Goal: Task Accomplishment & Management: Manage account settings

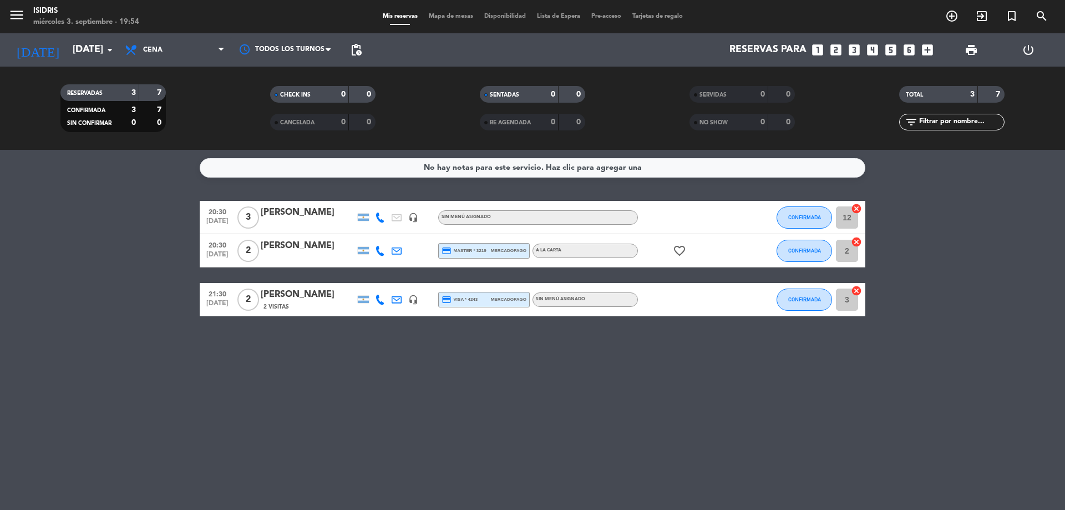
click at [849, 47] on icon "looks_3" at bounding box center [854, 50] width 14 height 14
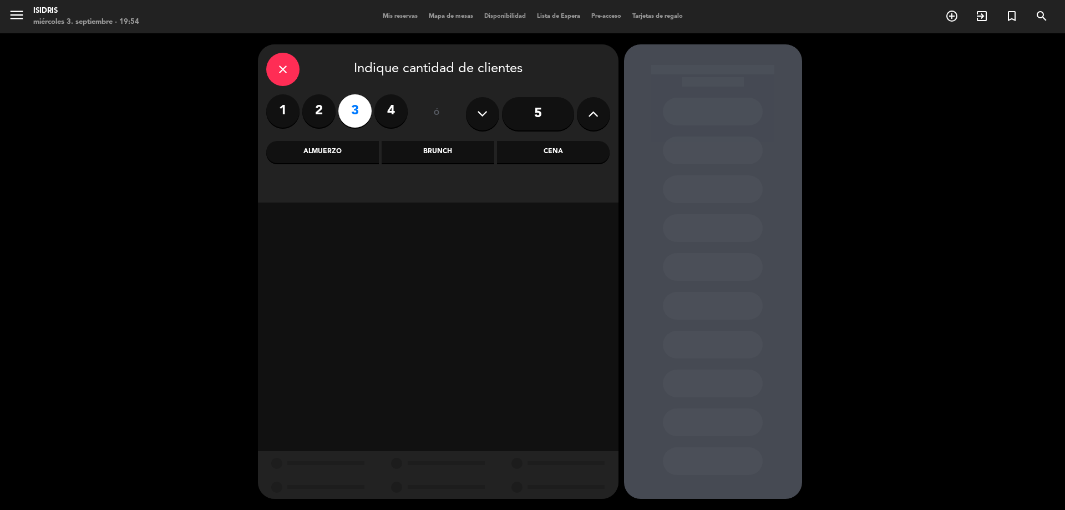
click at [325, 149] on div "Almuerzo" at bounding box center [322, 152] width 113 height 22
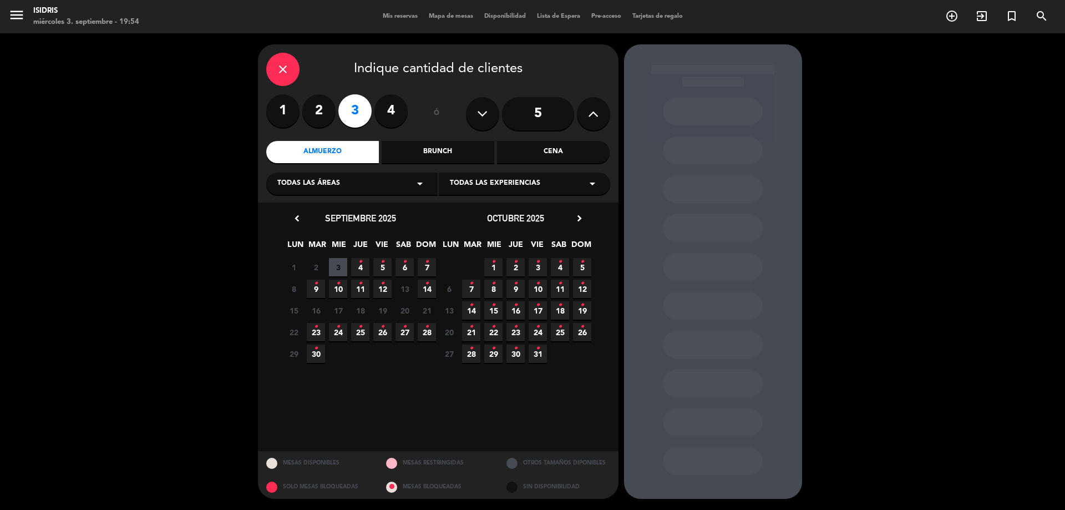
click at [364, 259] on span "4 •" at bounding box center [360, 267] width 18 height 18
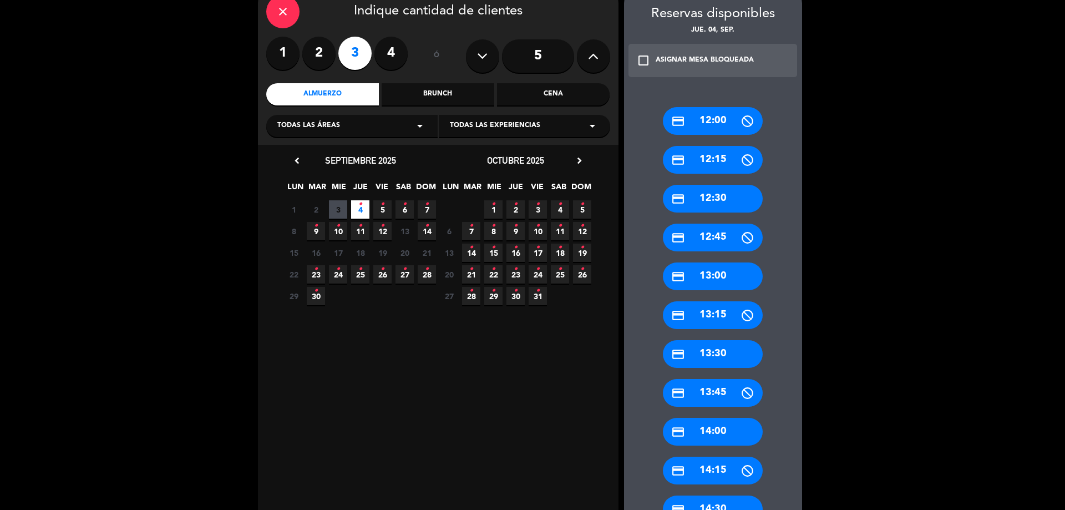
scroll to position [141, 0]
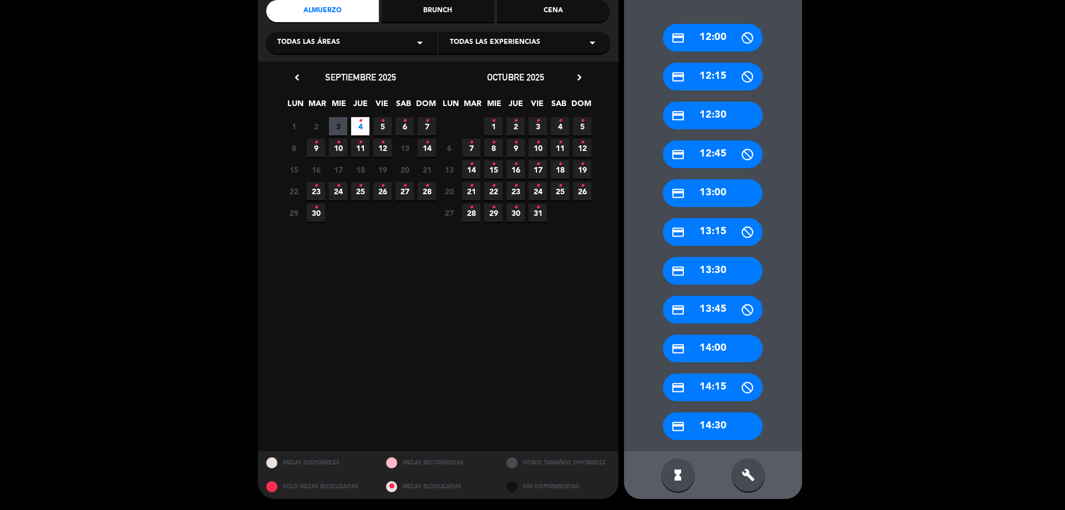
click at [723, 426] on div "credit_card 14:30" at bounding box center [713, 426] width 100 height 28
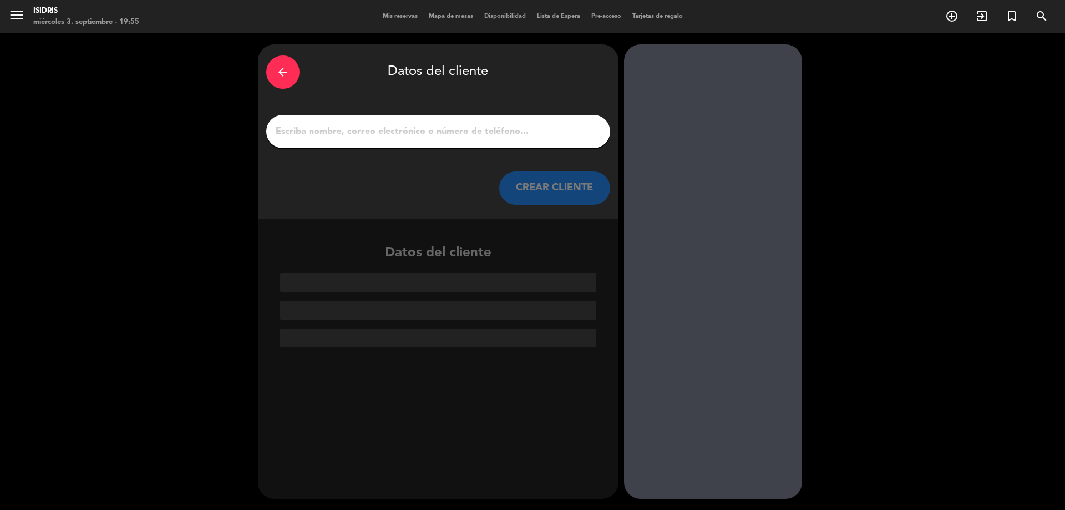
click at [358, 134] on input "1" at bounding box center [437, 132] width 327 height 16
paste input "[PERSON_NAME]"
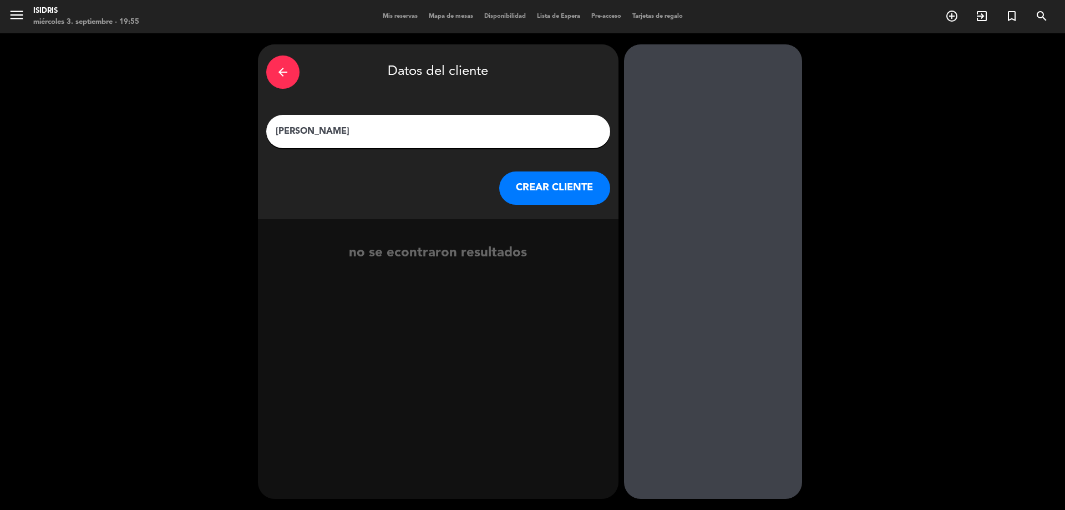
type input "[PERSON_NAME]"
click at [571, 179] on button "CREAR CLIENTE" at bounding box center [554, 187] width 111 height 33
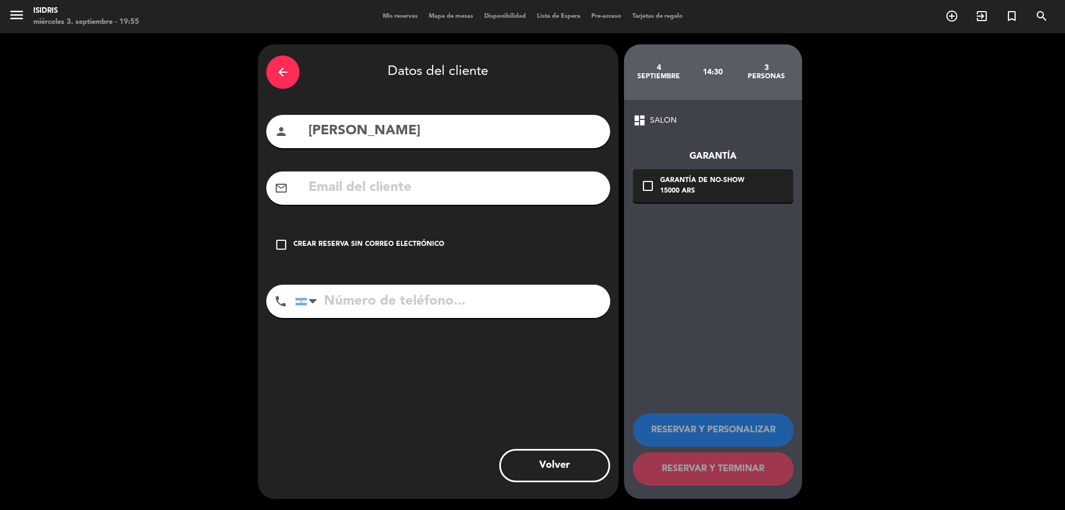
click at [340, 242] on div "Crear reserva sin correo electrónico" at bounding box center [368, 244] width 151 height 11
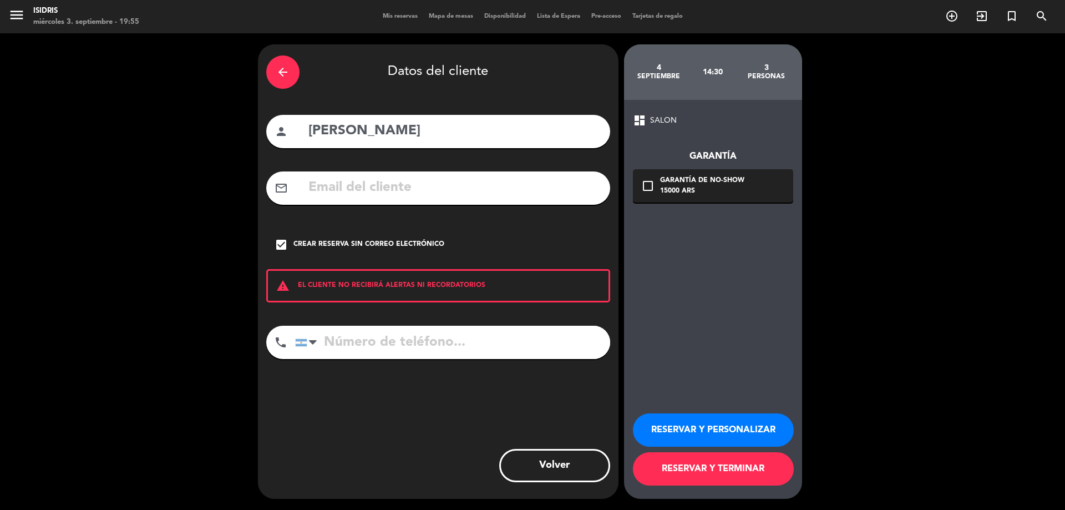
click at [736, 424] on button "RESERVAR Y PERSONALIZAR" at bounding box center [713, 429] width 161 height 33
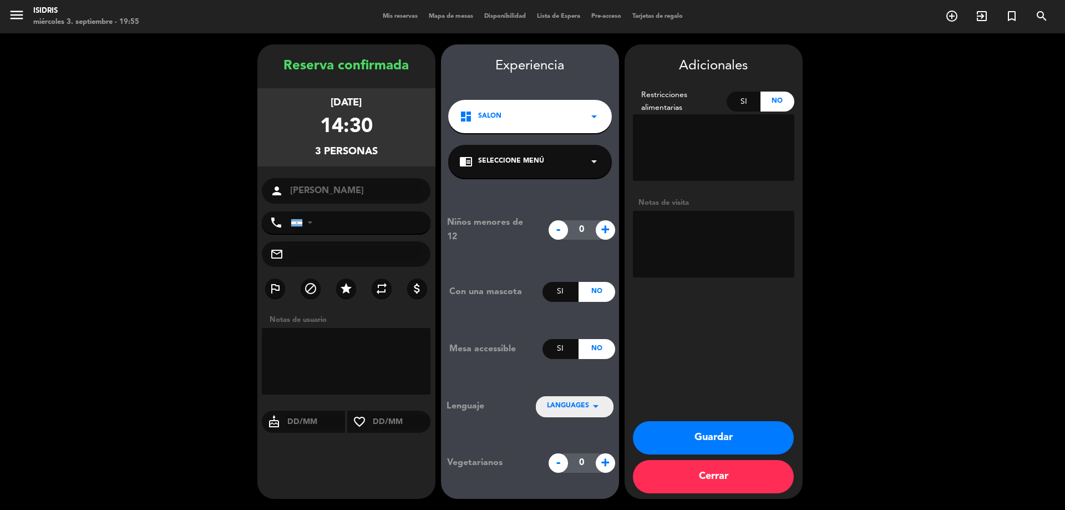
click at [703, 243] on textarea at bounding box center [713, 244] width 161 height 67
click at [648, 221] on textarea at bounding box center [713, 244] width 161 height 67
click at [644, 223] on textarea at bounding box center [713, 244] width 161 height 67
type textarea "Vienen a las 15hs - Se carga al folio de Marketing"
click at [737, 436] on button "Guardar" at bounding box center [713, 437] width 161 height 33
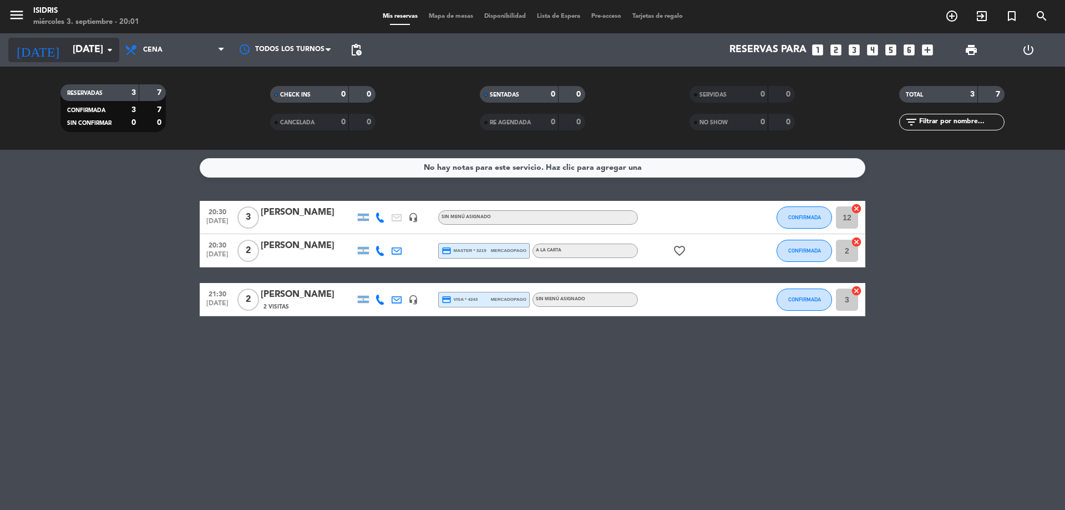
click at [82, 51] on input "[DATE]" at bounding box center [131, 50] width 129 height 22
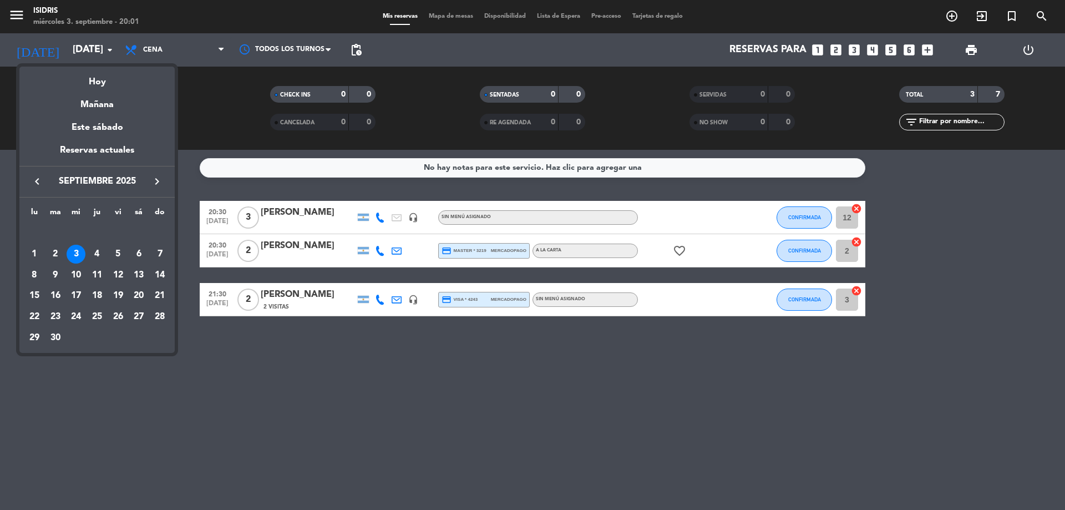
click at [94, 277] on div "11" at bounding box center [97, 275] width 19 height 19
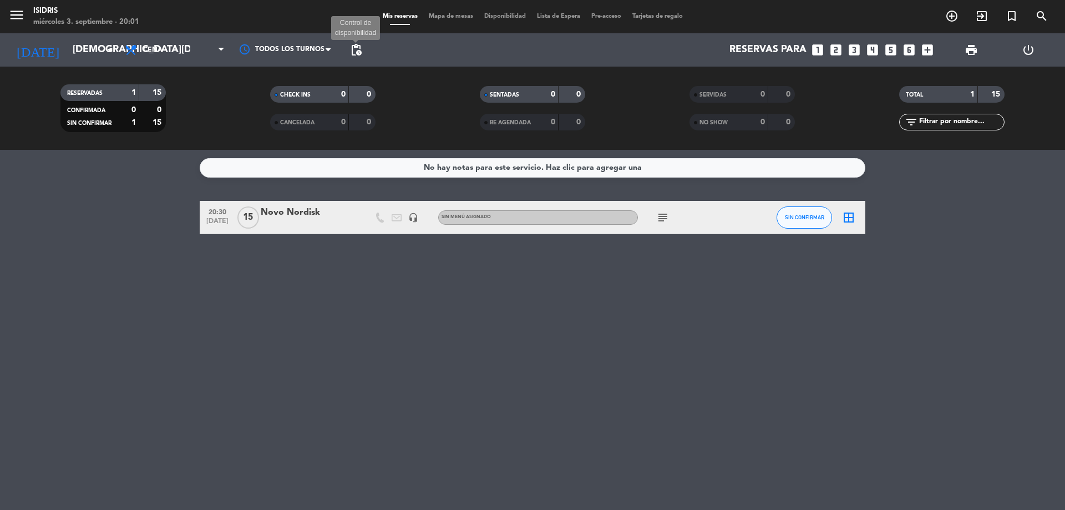
click at [353, 54] on span "pending_actions" at bounding box center [355, 49] width 13 height 13
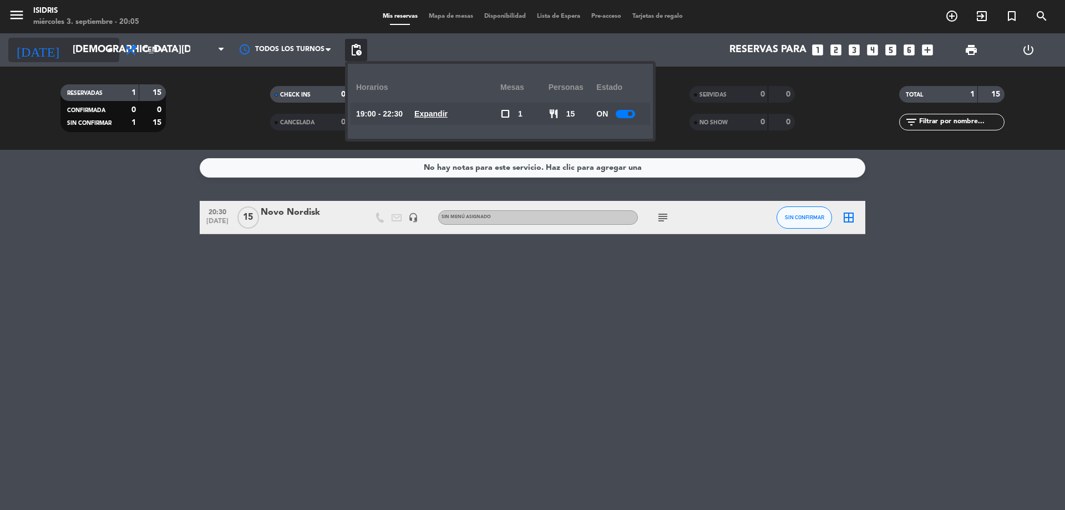
click at [73, 52] on input "[DEMOGRAPHIC_DATA][DATE]" at bounding box center [131, 50] width 129 height 22
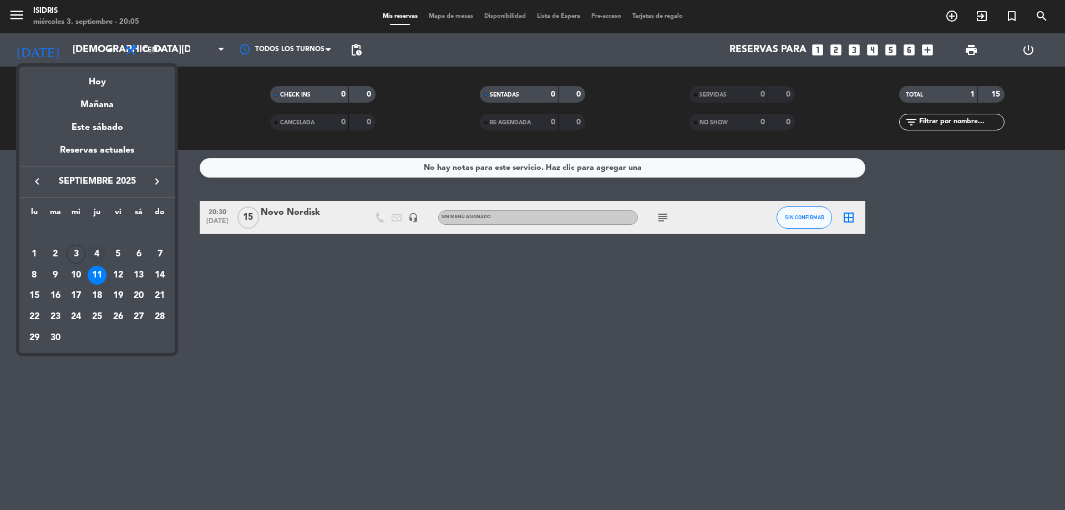
click at [103, 256] on div "4" at bounding box center [97, 254] width 19 height 19
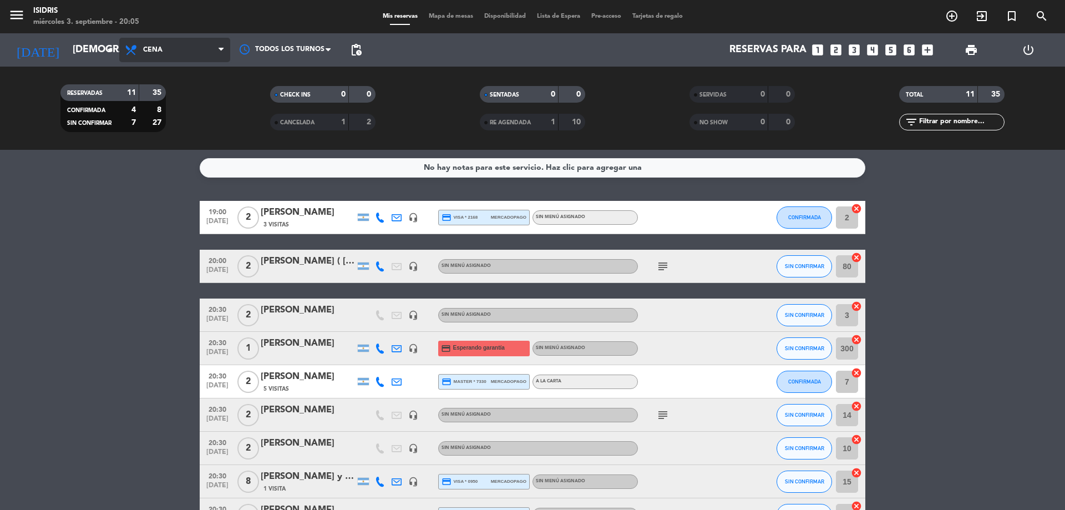
click at [175, 53] on span "Cena" at bounding box center [174, 50] width 111 height 24
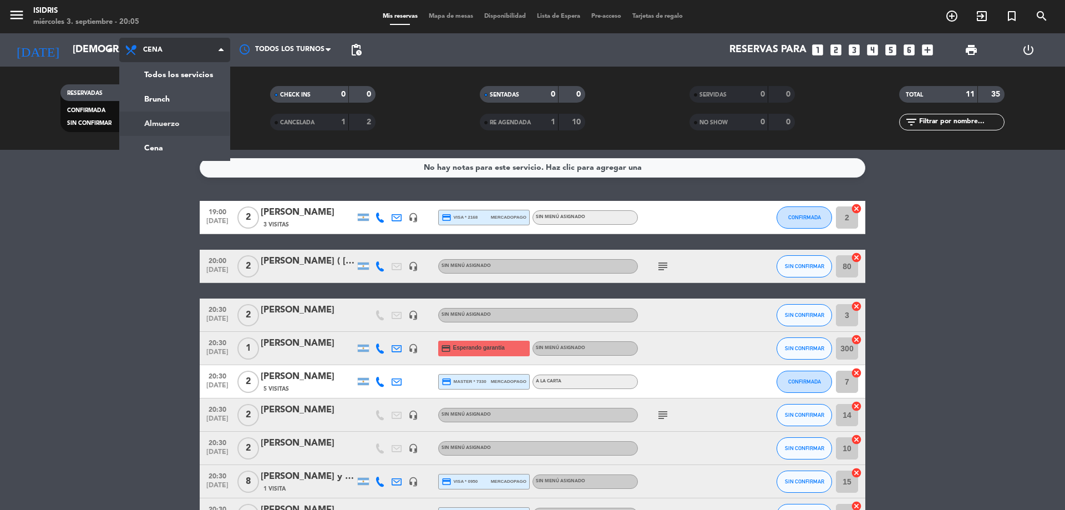
click at [180, 121] on div "menu isidris [DATE] 3. septiembre - 20:05 Mis reservas Mapa de mesas Disponibil…" at bounding box center [532, 75] width 1065 height 150
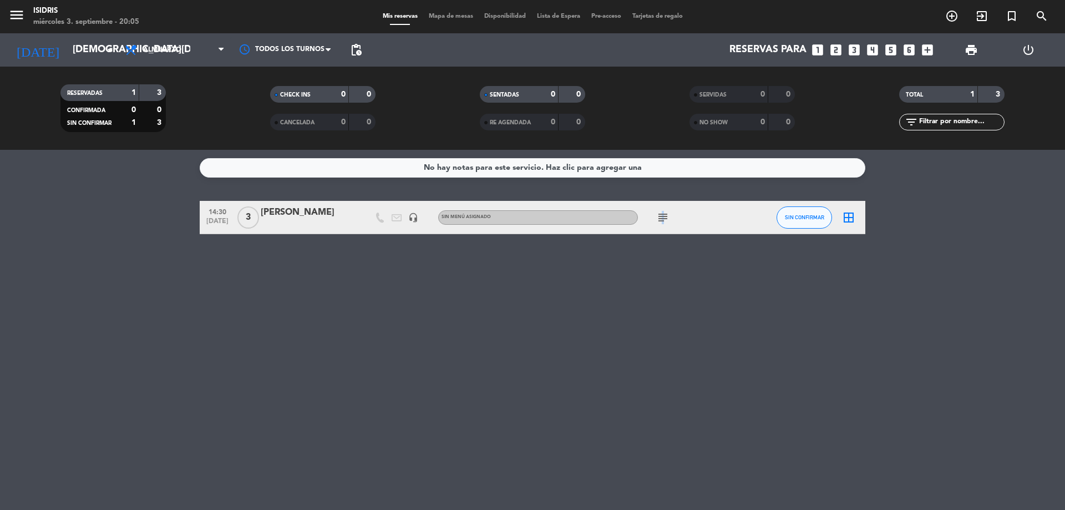
click at [660, 213] on icon "subject" at bounding box center [662, 217] width 13 height 13
drag, startPoint x: 328, startPoint y: 212, endPoint x: 255, endPoint y: 211, distance: 72.6
click at [255, 211] on div "14:30 [DATE] 3 [PERSON_NAME] headset_mic Sin menú asignado subject Vienen a las…" at bounding box center [532, 217] width 665 height 33
copy div "[PERSON_NAME]"
click at [90, 47] on input "[DEMOGRAPHIC_DATA][DATE]" at bounding box center [131, 50] width 129 height 22
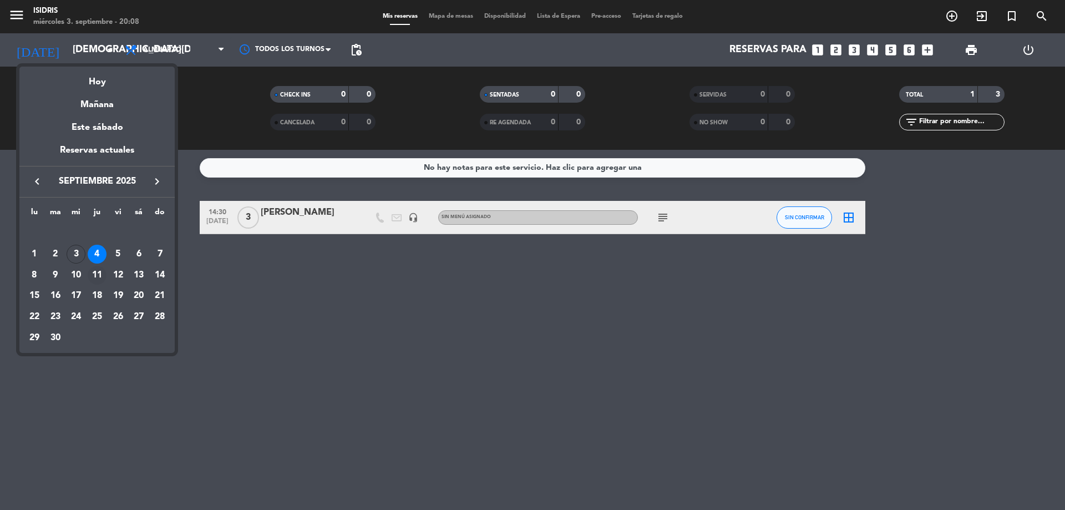
click at [102, 271] on div "11" at bounding box center [97, 275] width 19 height 19
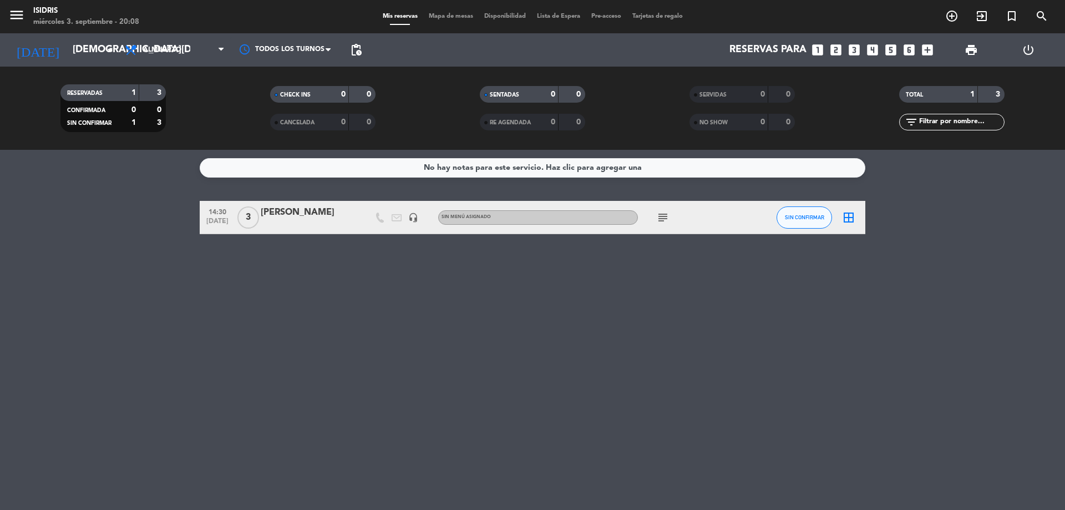
type input "[DEMOGRAPHIC_DATA][DATE]"
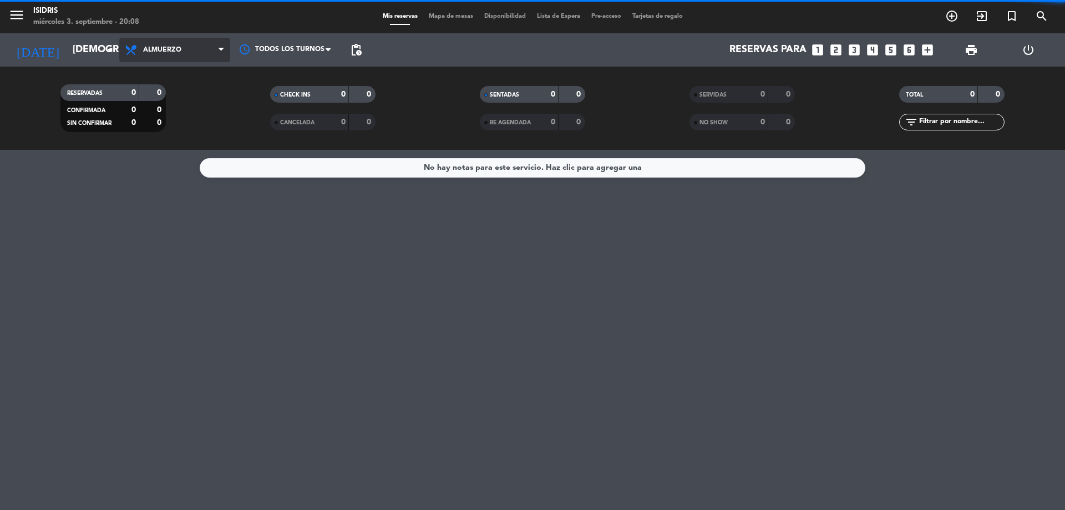
click at [177, 55] on span "Almuerzo" at bounding box center [174, 50] width 111 height 24
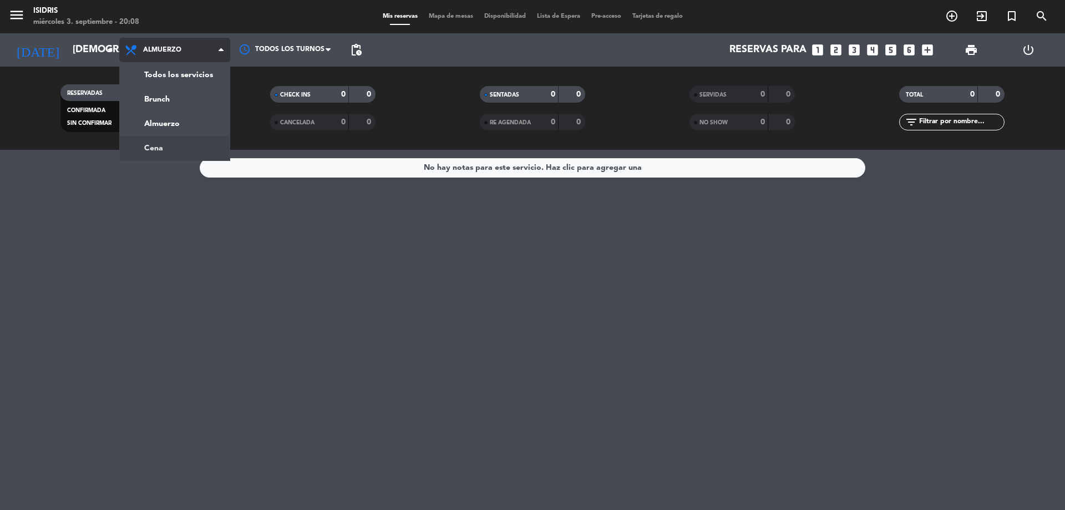
click at [196, 154] on ng-component "menu isidris [DATE] 3. septiembre - 20:08 Mis reservas Mapa de mesas Disponibil…" at bounding box center [532, 255] width 1065 height 510
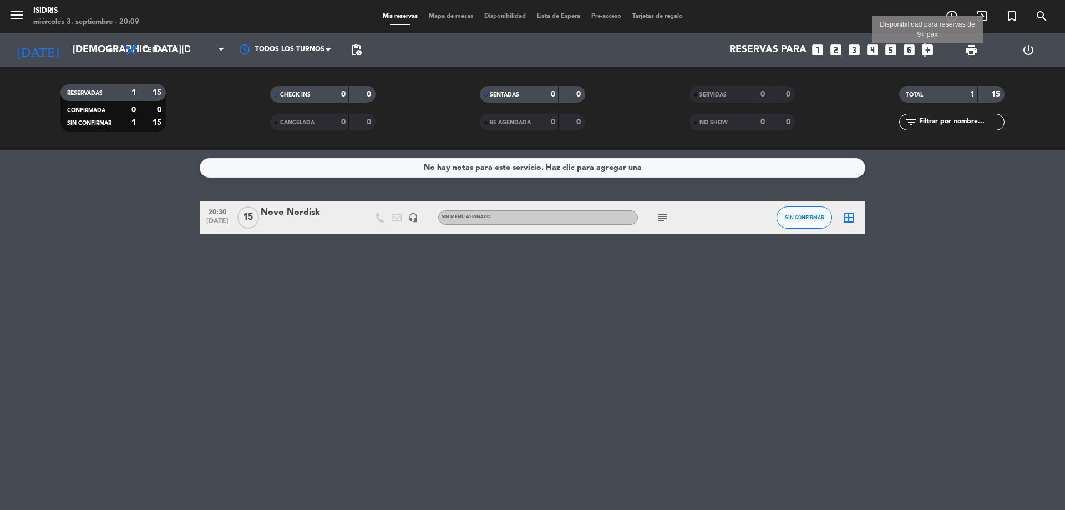
click at [923, 49] on icon "add_box" at bounding box center [927, 50] width 14 height 14
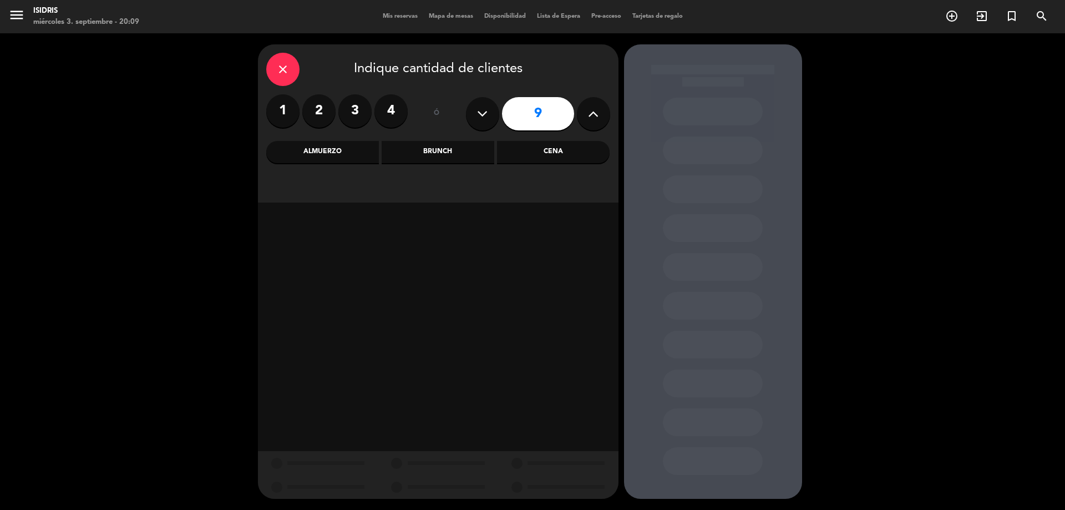
click at [501, 110] on div "9" at bounding box center [538, 113] width 144 height 39
click at [488, 110] on button at bounding box center [482, 113] width 33 height 33
type input "8"
click at [570, 150] on div "Cena" at bounding box center [553, 152] width 113 height 22
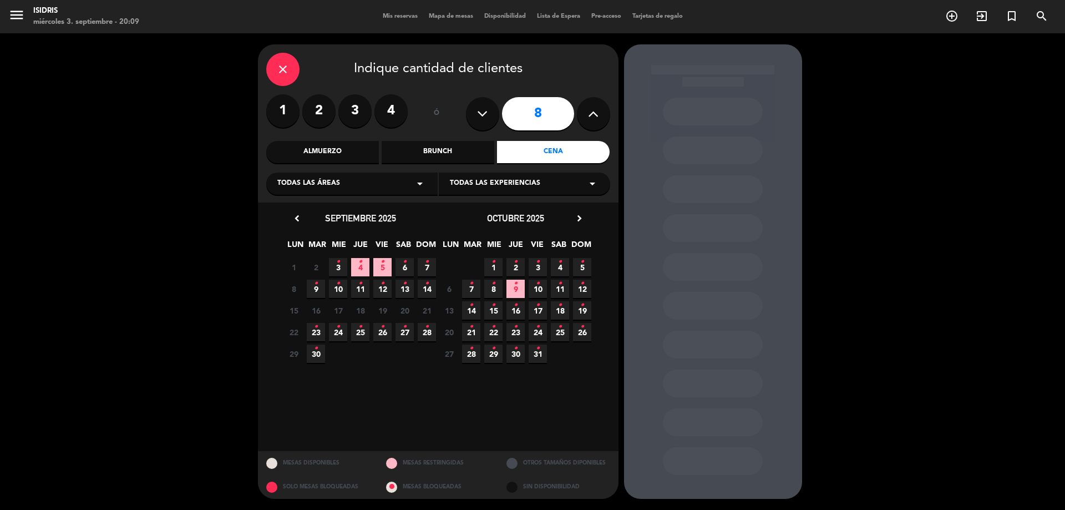
click at [361, 288] on icon "•" at bounding box center [360, 283] width 4 height 18
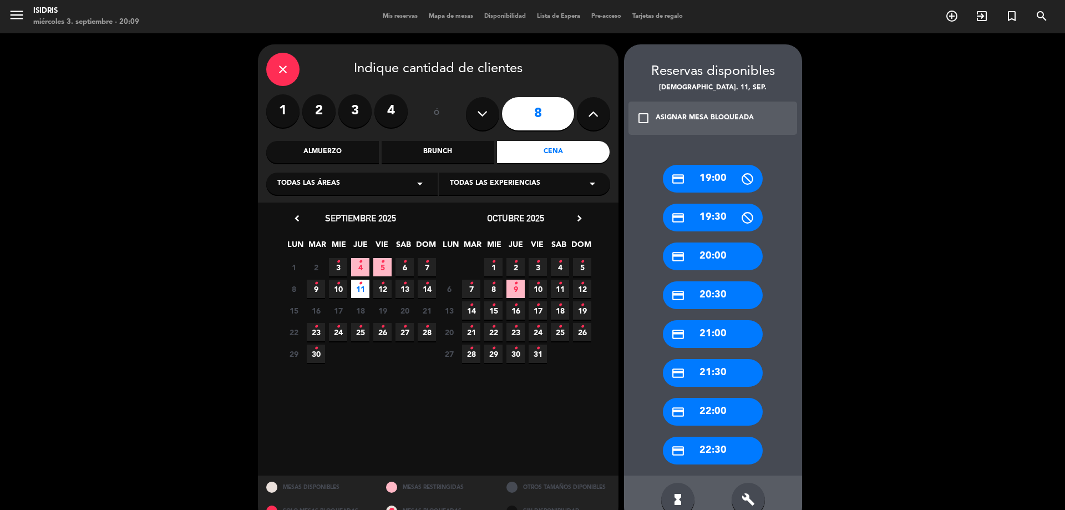
click at [736, 339] on div "credit_card 21:00" at bounding box center [713, 334] width 100 height 28
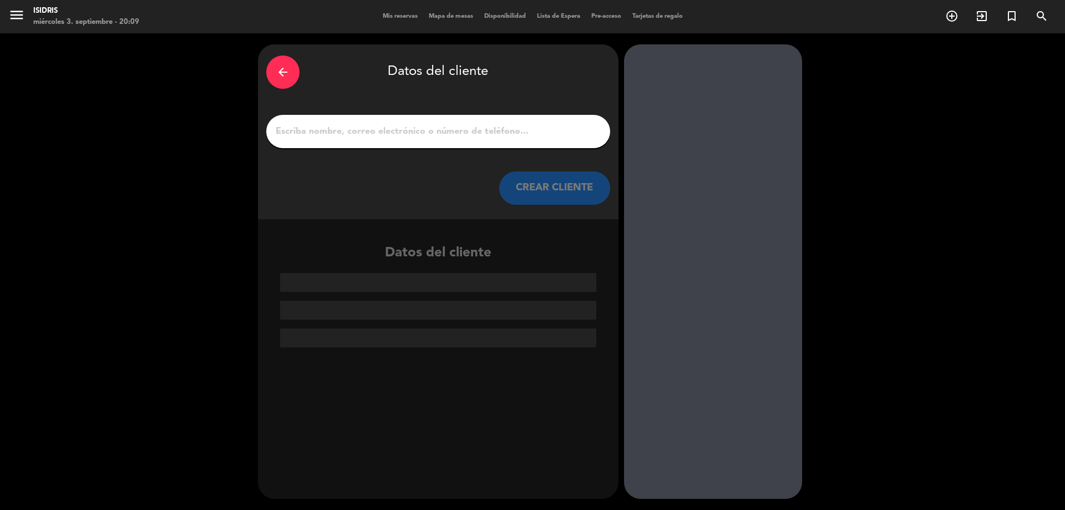
click at [464, 127] on input "1" at bounding box center [437, 132] width 327 height 16
paste input "[PERSON_NAME]"
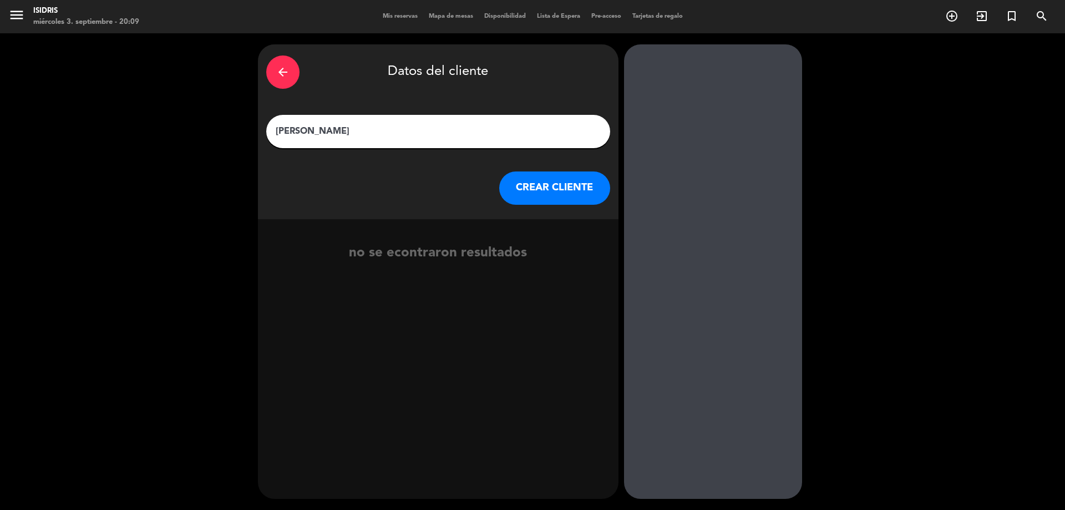
type input "[PERSON_NAME]"
click at [557, 195] on button "CREAR CLIENTE" at bounding box center [554, 187] width 111 height 33
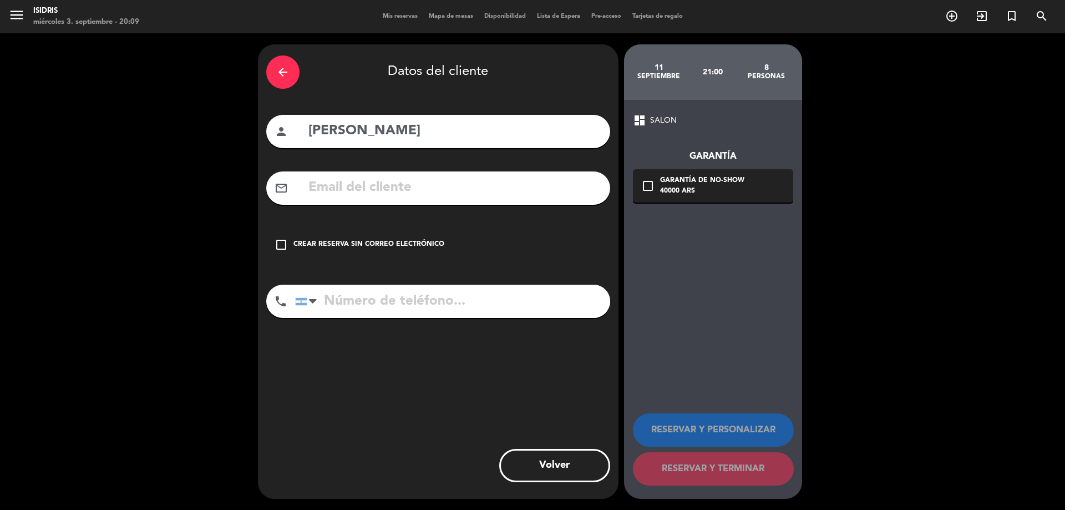
click at [401, 197] on input "text" at bounding box center [454, 187] width 294 height 23
paste input "[EMAIL_ADDRESS][DOMAIN_NAME]"
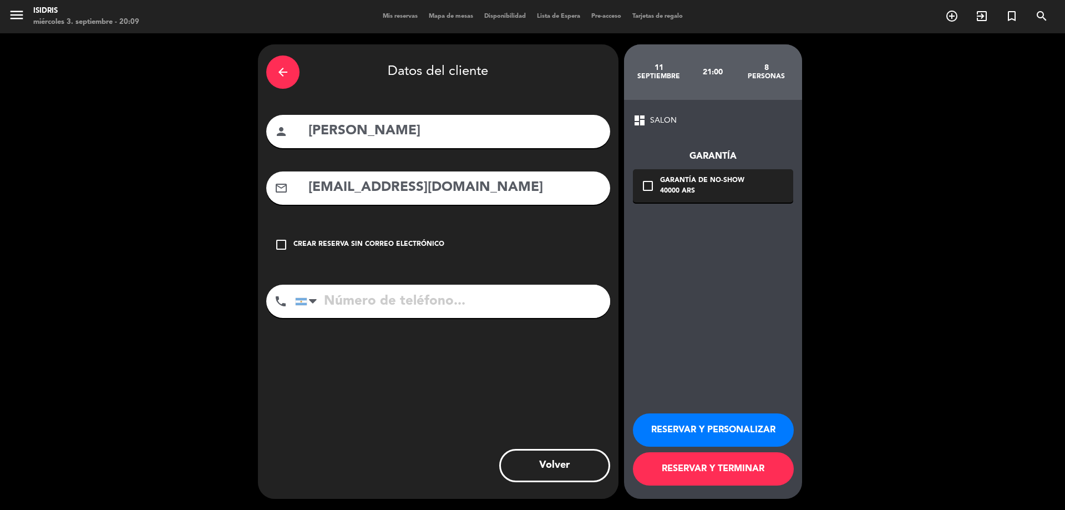
type input "[EMAIL_ADDRESS][DOMAIN_NAME]"
click at [700, 191] on div "40000 ARS" at bounding box center [702, 191] width 84 height 11
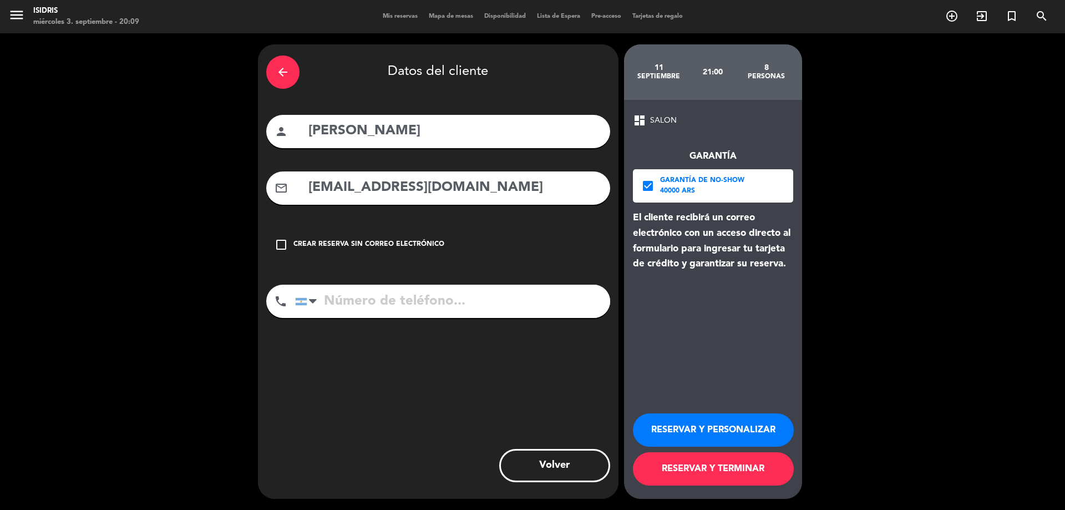
click at [465, 306] on input "tel" at bounding box center [452, 300] width 315 height 33
paste input "[PHONE_NUMBER]"
type input "[PHONE_NUMBER]"
click at [724, 429] on button "RESERVAR Y PERSONALIZAR" at bounding box center [713, 429] width 161 height 33
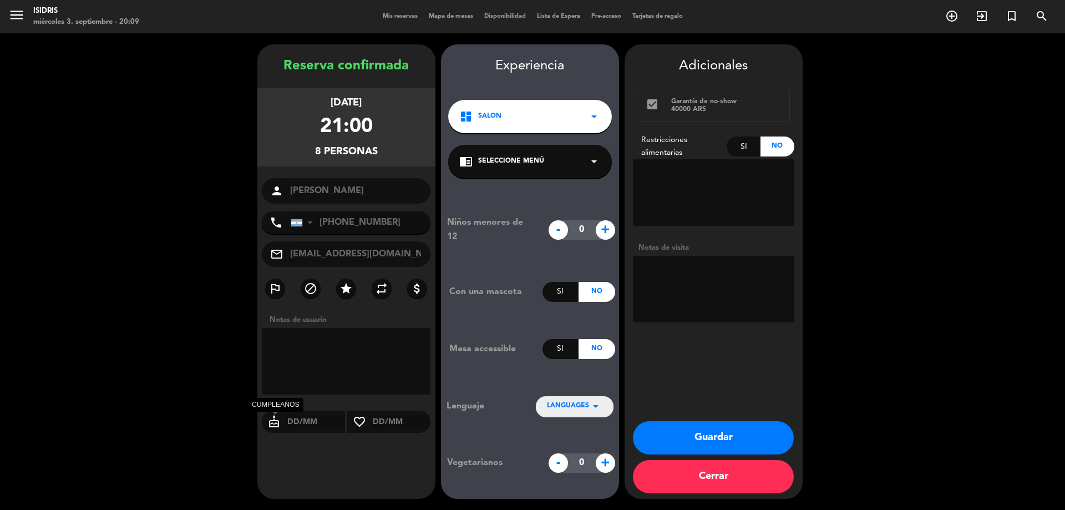
click at [276, 420] on icon "cake" at bounding box center [274, 421] width 24 height 13
click at [274, 420] on icon "cake" at bounding box center [274, 421] width 24 height 13
click at [287, 423] on input "text" at bounding box center [315, 422] width 59 height 14
click at [297, 423] on input "text" at bounding box center [315, 422] width 59 height 14
click at [732, 206] on textarea at bounding box center [713, 192] width 161 height 67
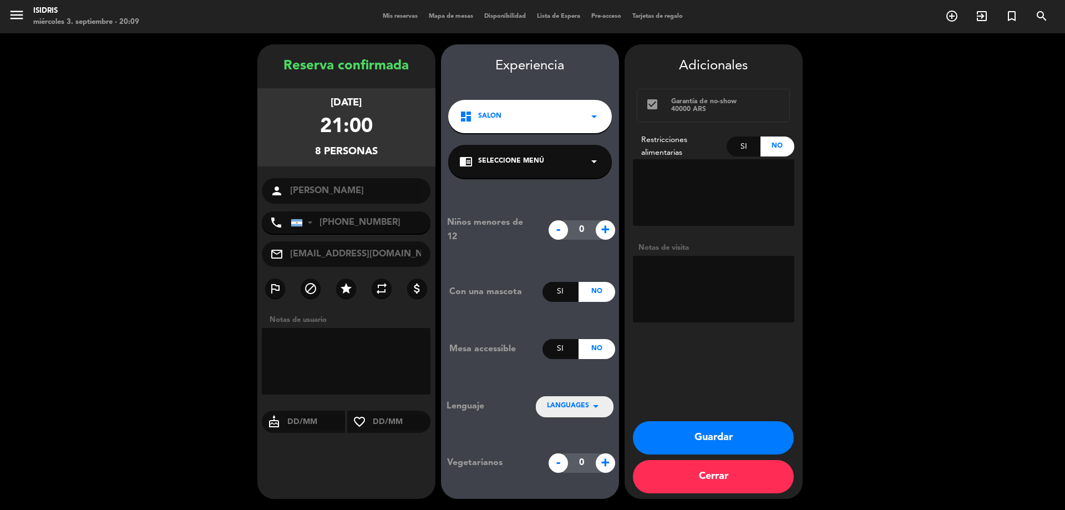
click at [738, 293] on textarea at bounding box center [713, 289] width 161 height 67
type textarea "1 Cumpleaños"
click at [755, 434] on button "Guardar" at bounding box center [713, 437] width 161 height 33
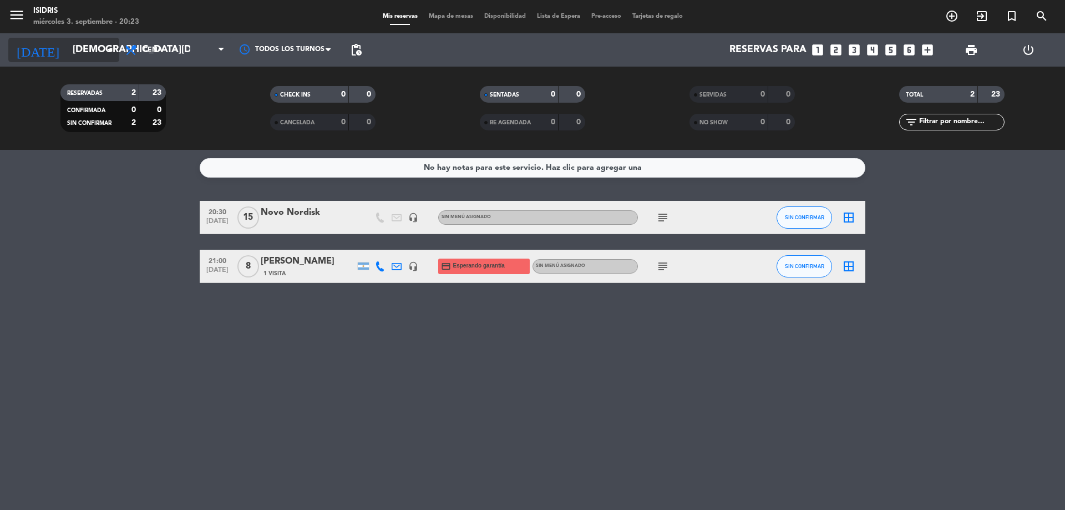
click at [90, 60] on div "[DATE] [DATE] arrow_drop_down" at bounding box center [63, 50] width 111 height 24
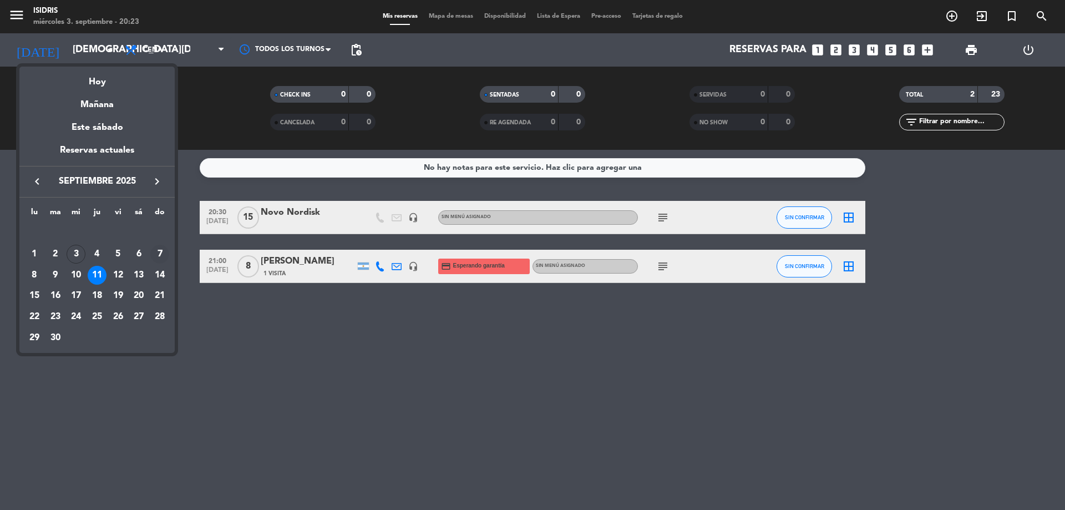
click at [161, 251] on div "7" at bounding box center [159, 254] width 19 height 19
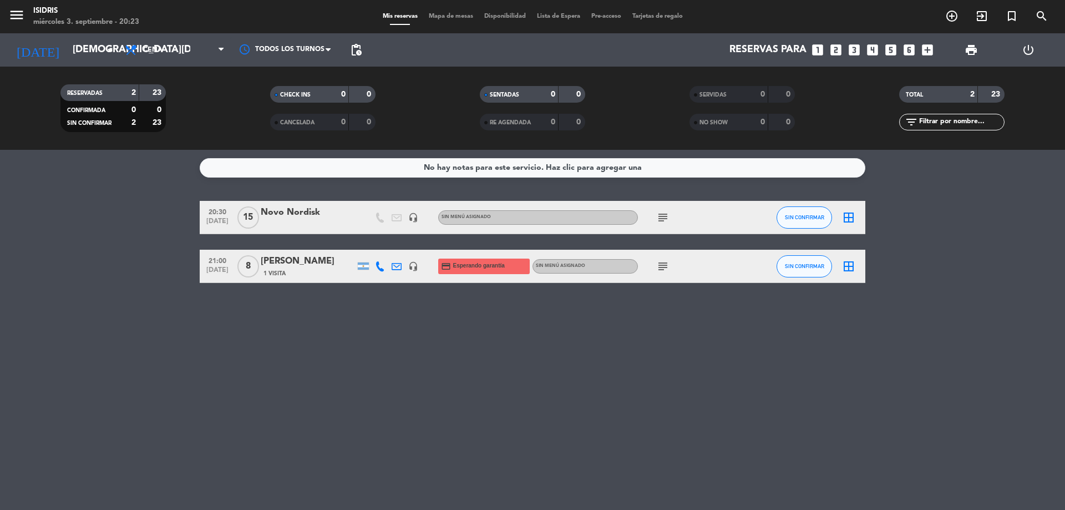
type input "[DATE]"
click at [176, 55] on span "Cena" at bounding box center [174, 50] width 111 height 24
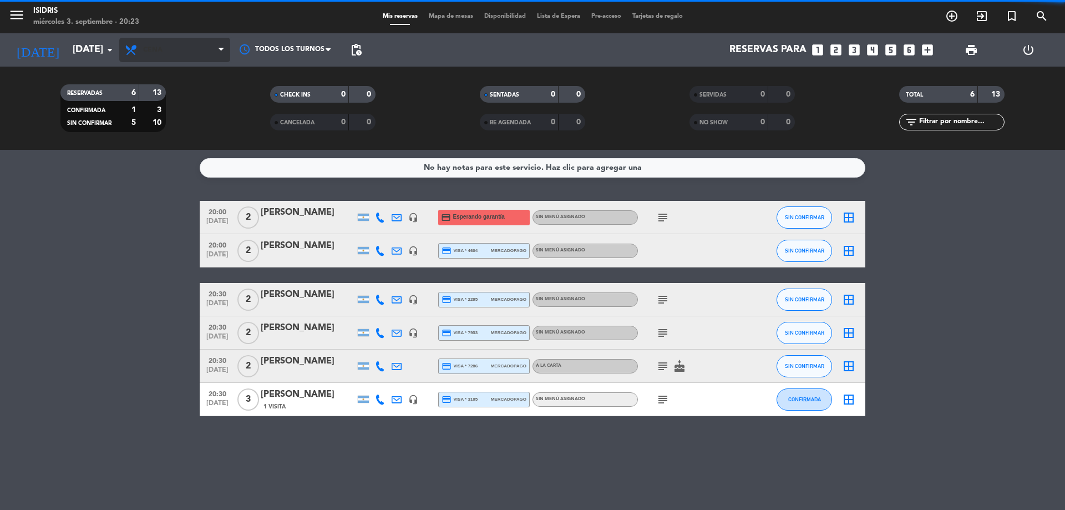
click at [179, 45] on span "Cena" at bounding box center [174, 50] width 111 height 24
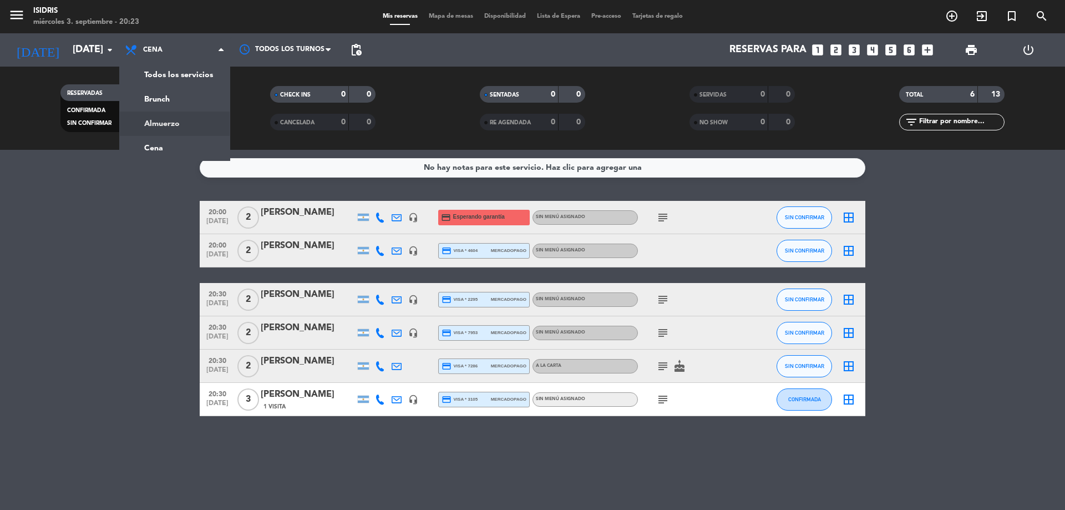
click at [95, 269] on bookings-row "20:00 [DATE] 2 [PERSON_NAME] headset_mic credit_card Esperando garantía Sin men…" at bounding box center [532, 308] width 1065 height 215
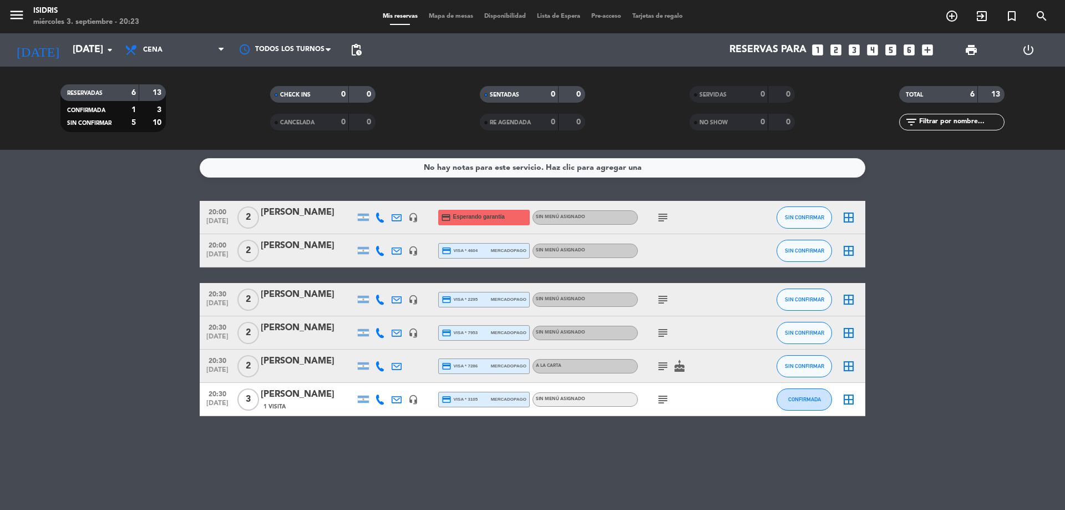
click at [661, 400] on icon "subject" at bounding box center [662, 399] width 13 height 13
click at [663, 365] on icon "subject" at bounding box center [662, 365] width 13 height 13
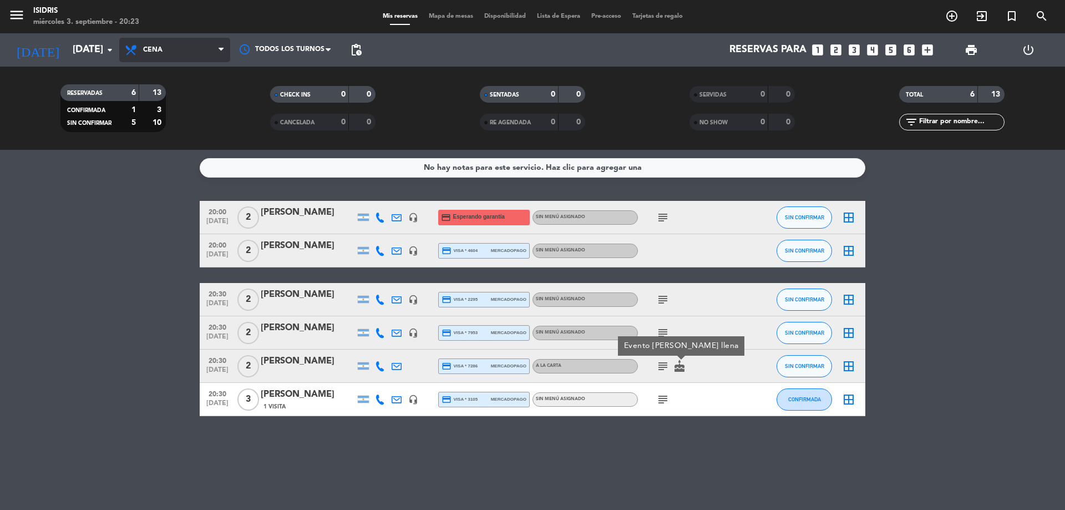
click at [156, 51] on span "Cena" at bounding box center [152, 50] width 19 height 8
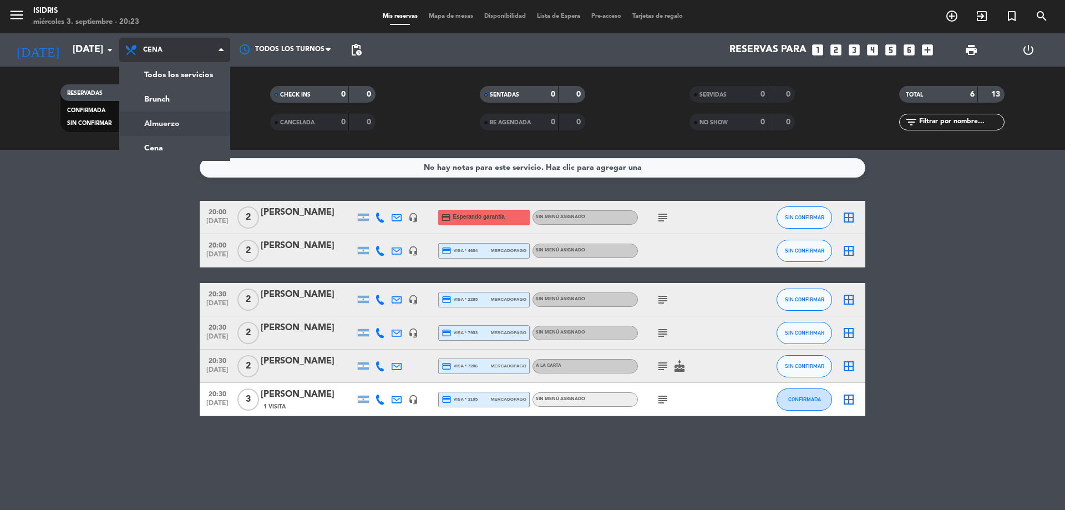
click at [181, 121] on div "menu isidris [DATE] 3. septiembre - 20:23 Mis reservas Mapa de mesas Disponibil…" at bounding box center [532, 75] width 1065 height 150
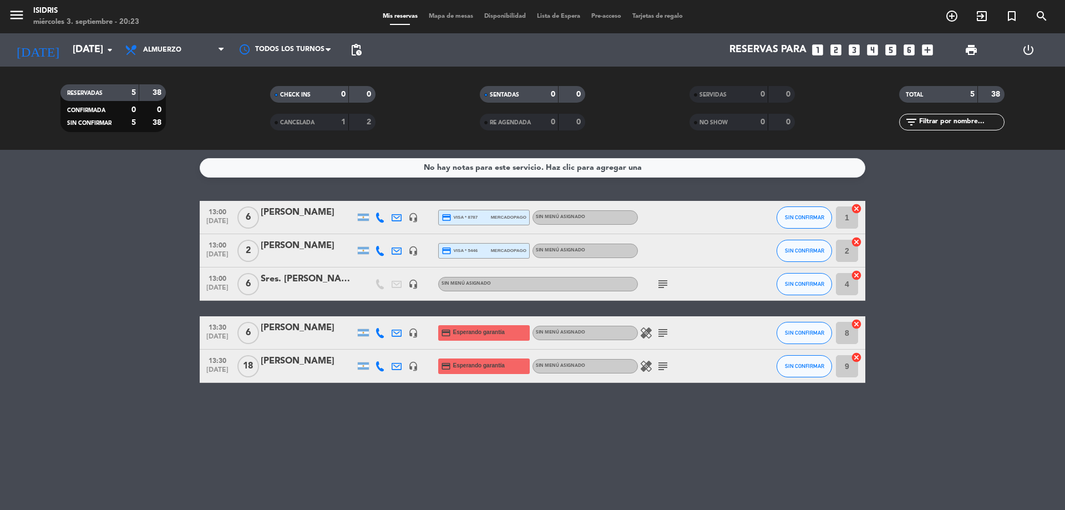
click at [841, 46] on icon "looks_two" at bounding box center [835, 50] width 14 height 14
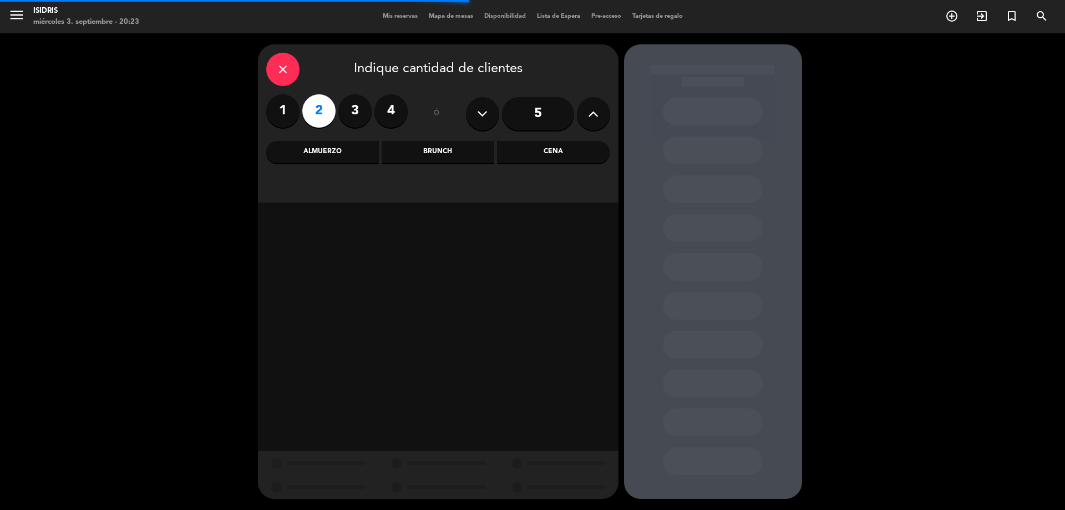
click at [344, 155] on div "Almuerzo" at bounding box center [322, 152] width 113 height 22
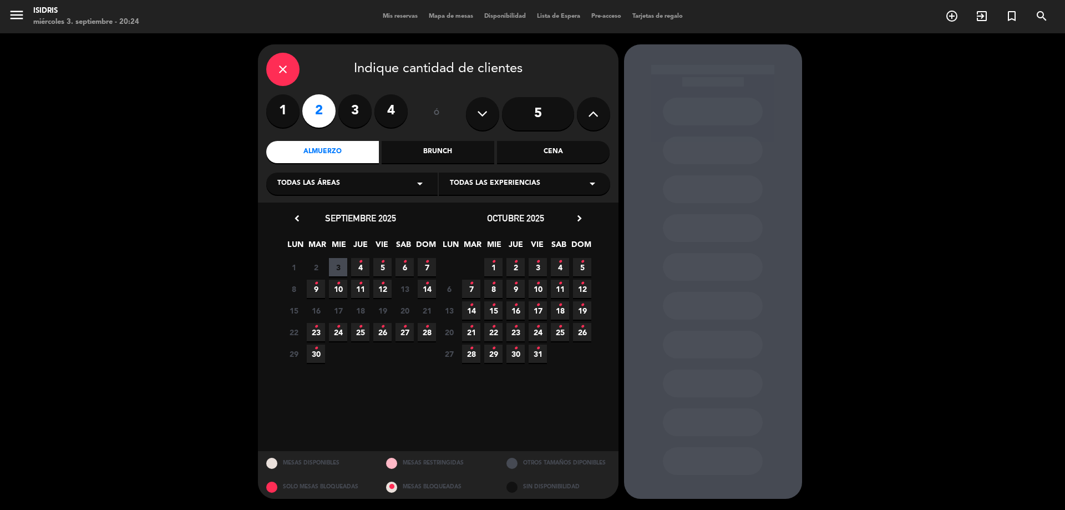
click at [427, 269] on icon "•" at bounding box center [427, 262] width 4 height 18
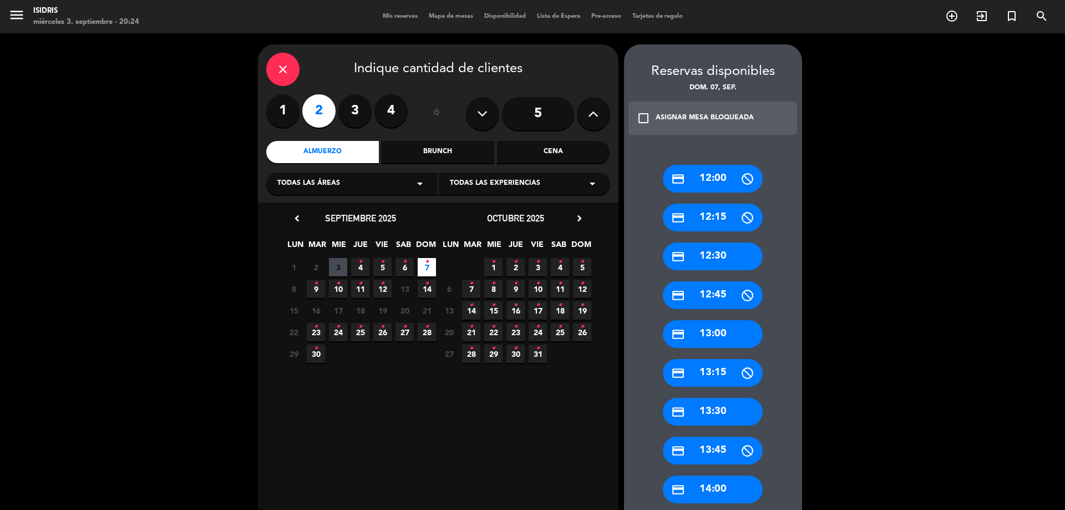
click at [716, 410] on div "credit_card 13:30" at bounding box center [713, 412] width 100 height 28
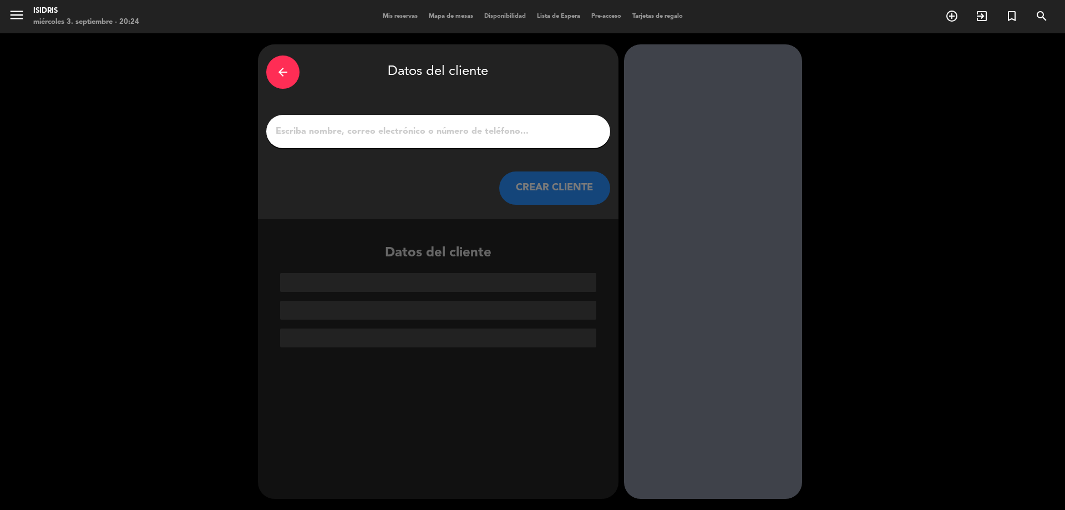
click at [430, 129] on input "1" at bounding box center [437, 132] width 327 height 16
paste input "[PERSON_NAME]"
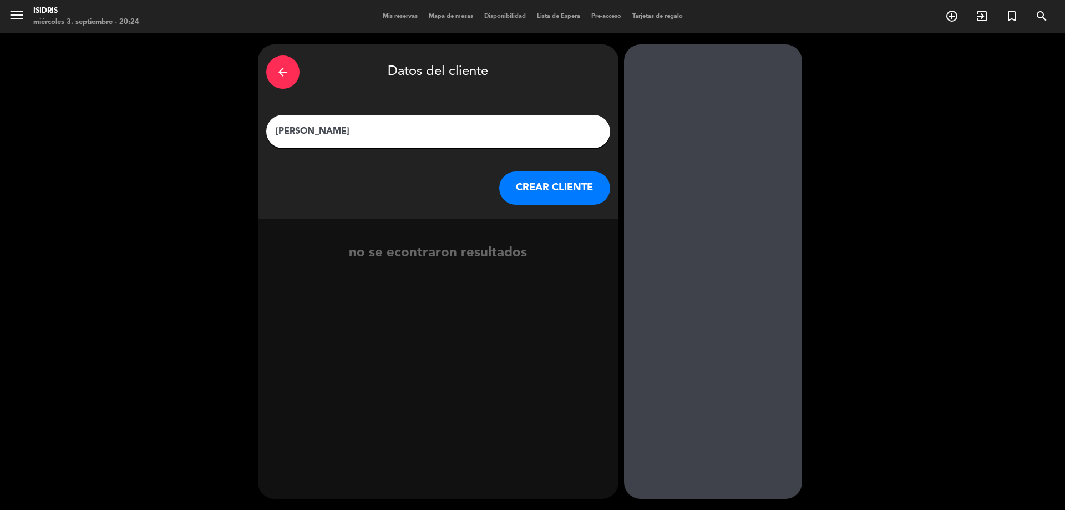
type input "[PERSON_NAME]"
click at [549, 184] on button "CREAR CLIENTE" at bounding box center [554, 187] width 111 height 33
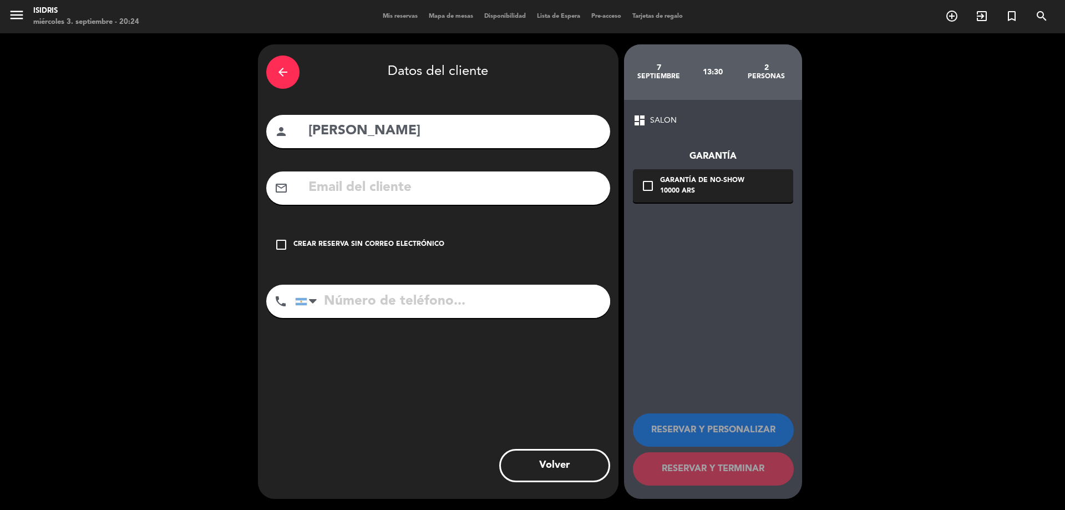
click at [376, 246] on div "Crear reserva sin correo electrónico" at bounding box center [368, 244] width 151 height 11
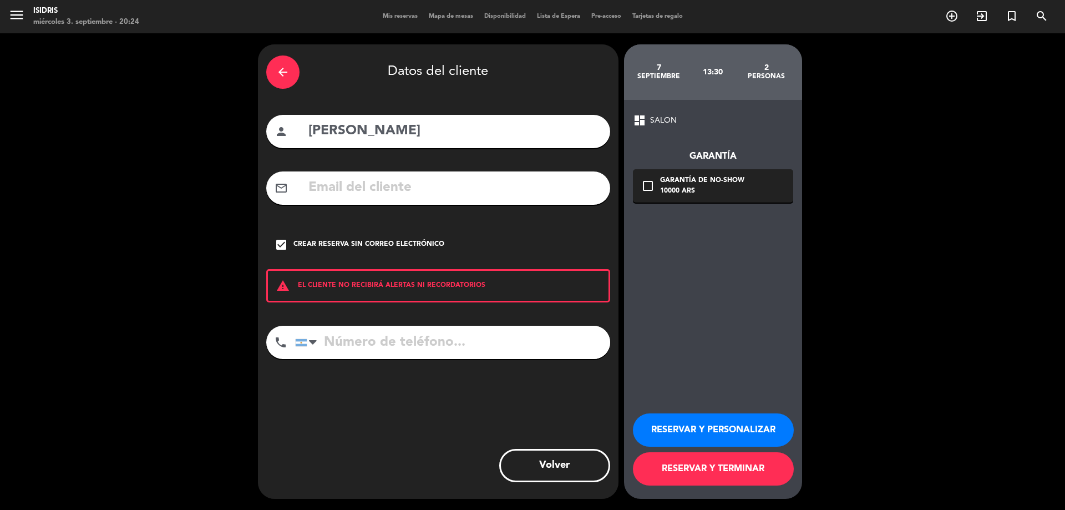
click at [415, 338] on input "tel" at bounding box center [452, 341] width 315 height 33
paste input "[PHONE_NUMBER]"
type input "[PHONE_NUMBER]"
click at [688, 425] on button "RESERVAR Y PERSONALIZAR" at bounding box center [713, 429] width 161 height 33
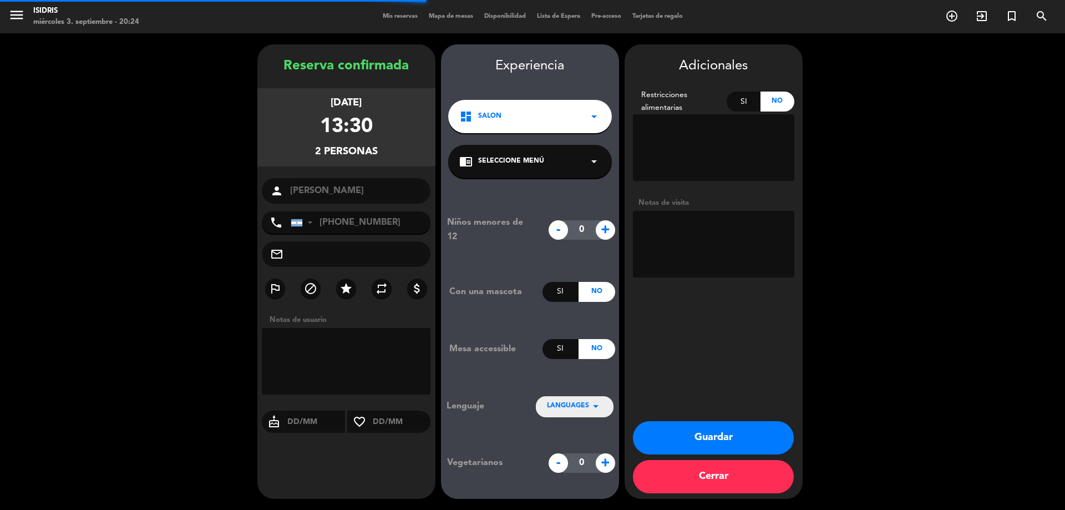
drag, startPoint x: 719, startPoint y: 236, endPoint x: 708, endPoint y: 238, distance: 11.3
click at [718, 237] on textarea at bounding box center [713, 244] width 161 height 67
type textarea "LA PASA RECEPCIÓN"
click at [750, 430] on button "Guardar" at bounding box center [713, 437] width 161 height 33
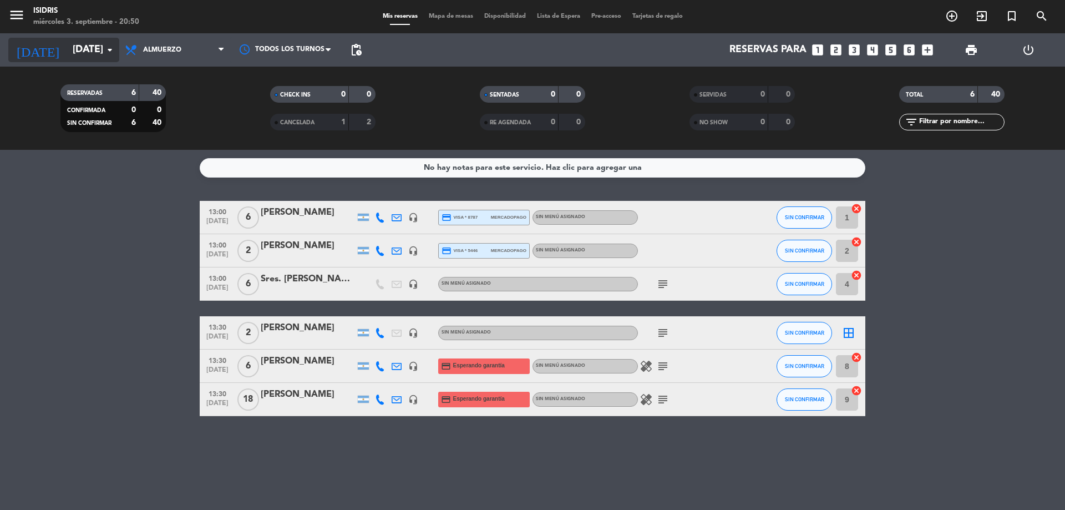
click at [77, 47] on input "[DATE]" at bounding box center [131, 50] width 129 height 22
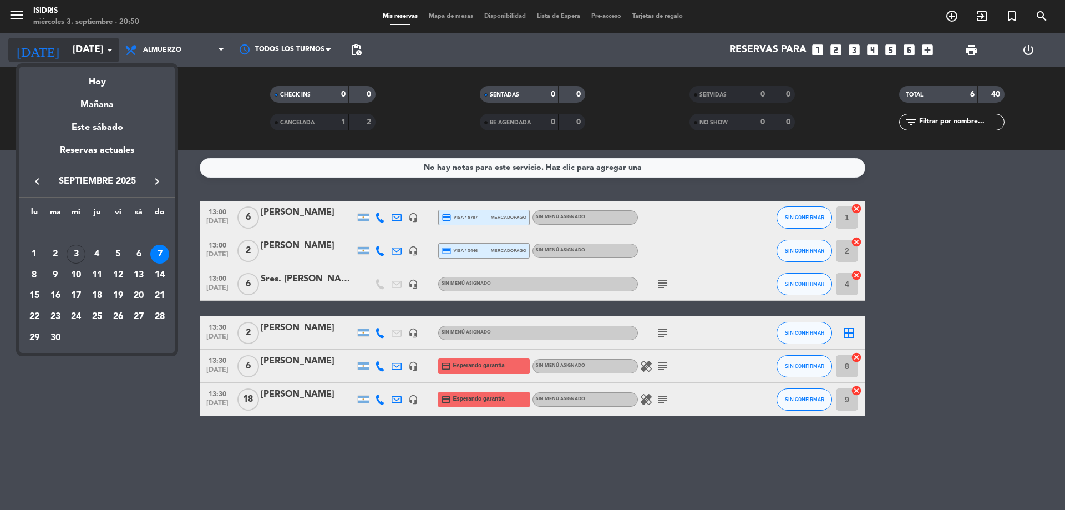
click at [104, 76] on div "Hoy" at bounding box center [96, 78] width 155 height 23
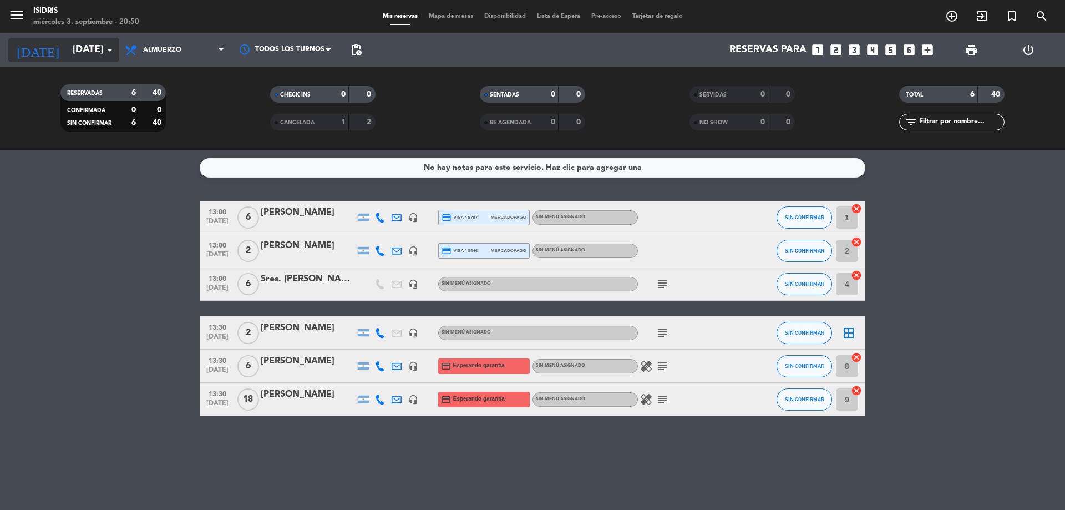
type input "[DATE]"
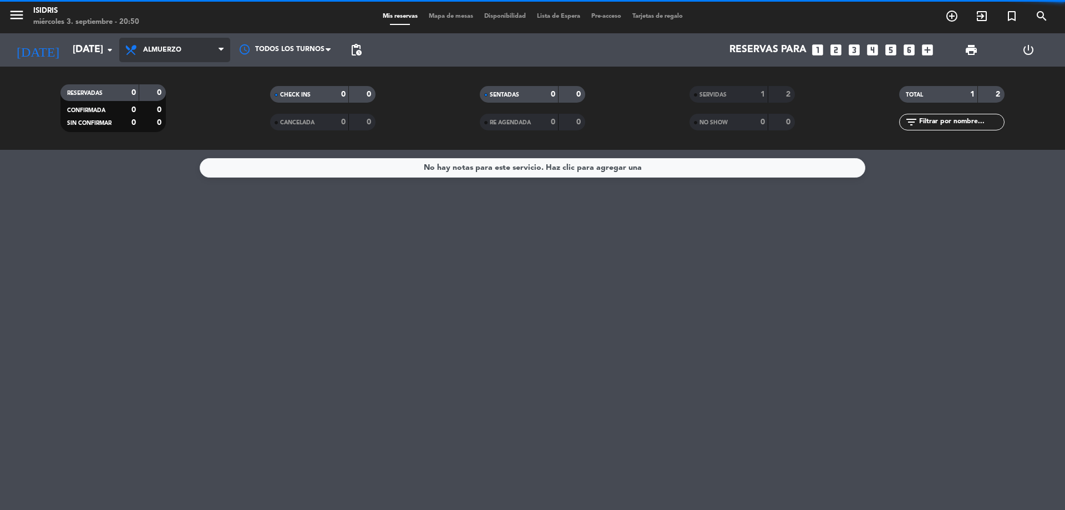
click at [207, 48] on span "Almuerzo" at bounding box center [174, 50] width 111 height 24
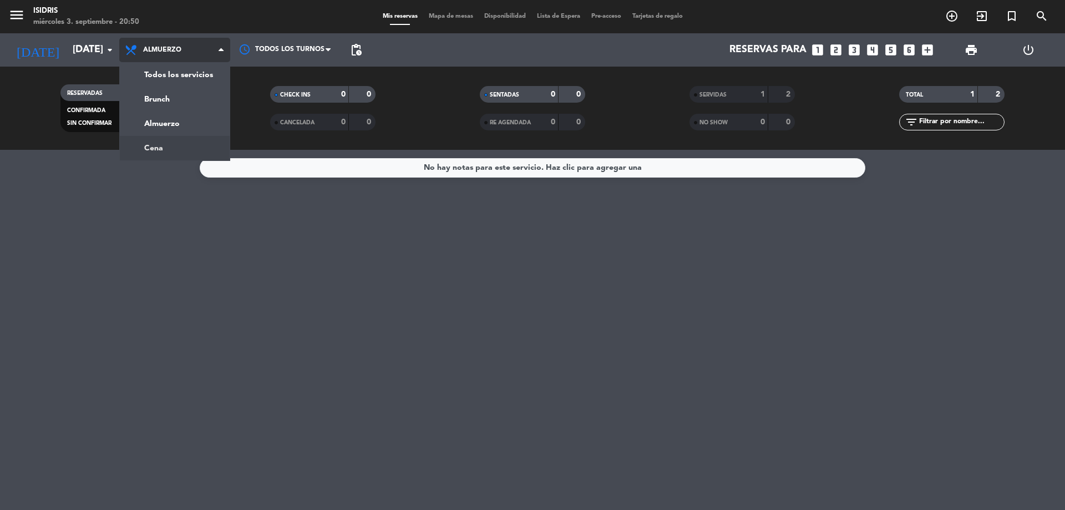
click at [193, 147] on div "menu isidris [DATE] 3. septiembre - 20:50 Mis reservas Mapa de mesas Disponibil…" at bounding box center [532, 75] width 1065 height 150
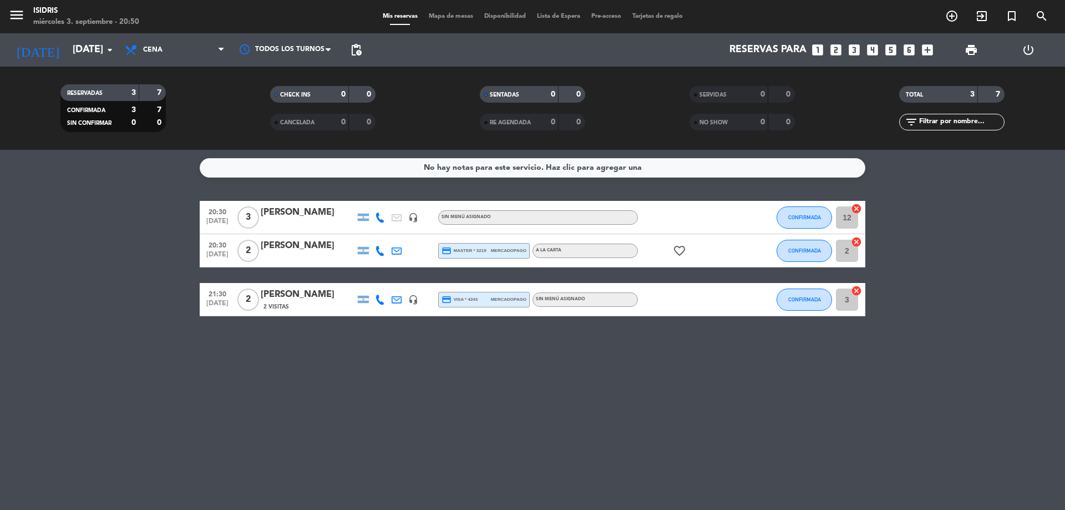
click at [856, 204] on icon "cancel" at bounding box center [856, 208] width 11 height 11
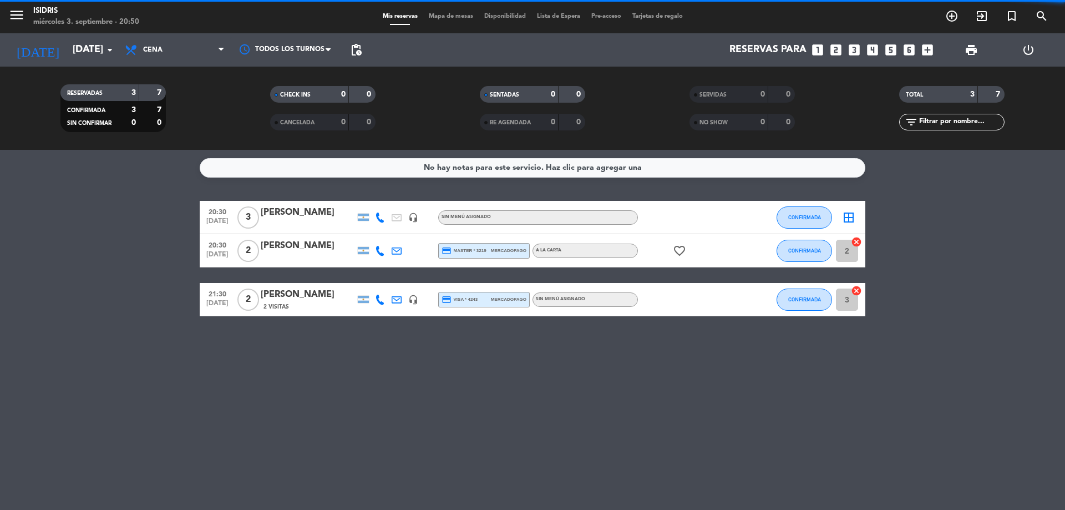
click at [857, 294] on icon "cancel" at bounding box center [856, 290] width 11 height 11
click at [857, 241] on icon "cancel" at bounding box center [856, 241] width 11 height 11
click at [844, 220] on icon "border_all" at bounding box center [848, 217] width 13 height 13
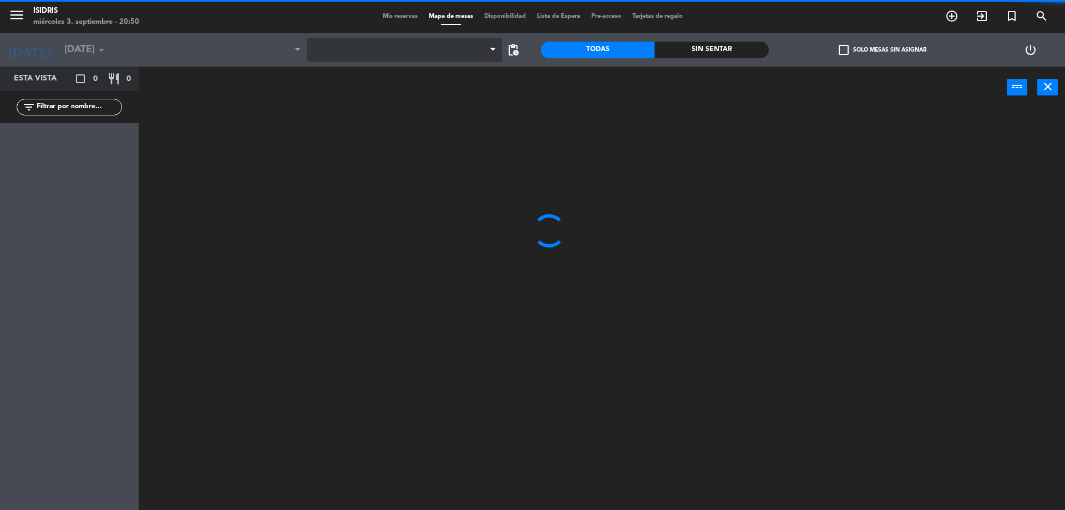
click at [379, 53] on span at bounding box center [405, 50] width 196 height 24
click at [378, 52] on span at bounding box center [405, 50] width 196 height 24
click at [379, 45] on span "CAVA" at bounding box center [405, 50] width 196 height 24
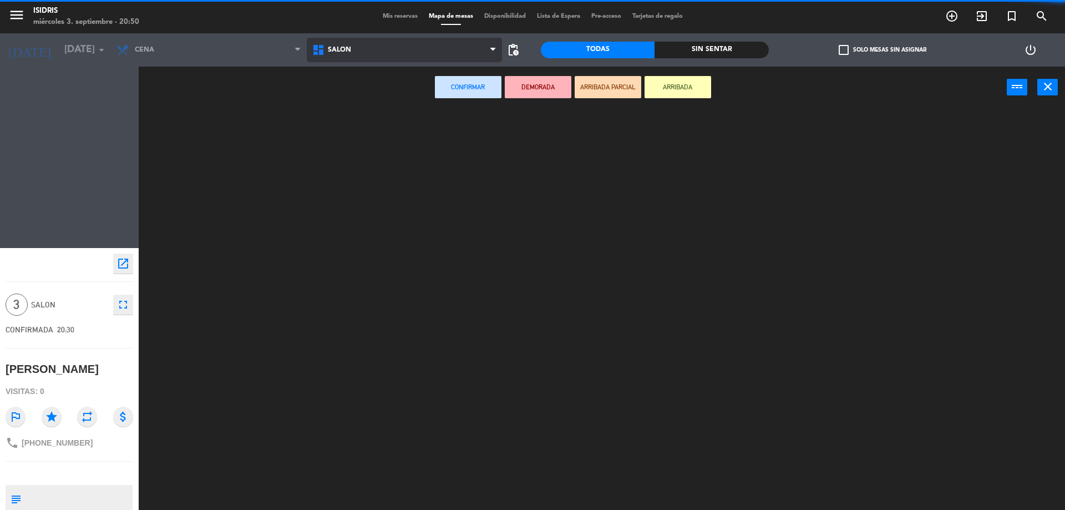
click at [365, 124] on ng-component "menu isidris [DATE] 3. septiembre - 20:50 Mis reservas Mapa de mesas Disponibil…" at bounding box center [532, 256] width 1065 height 512
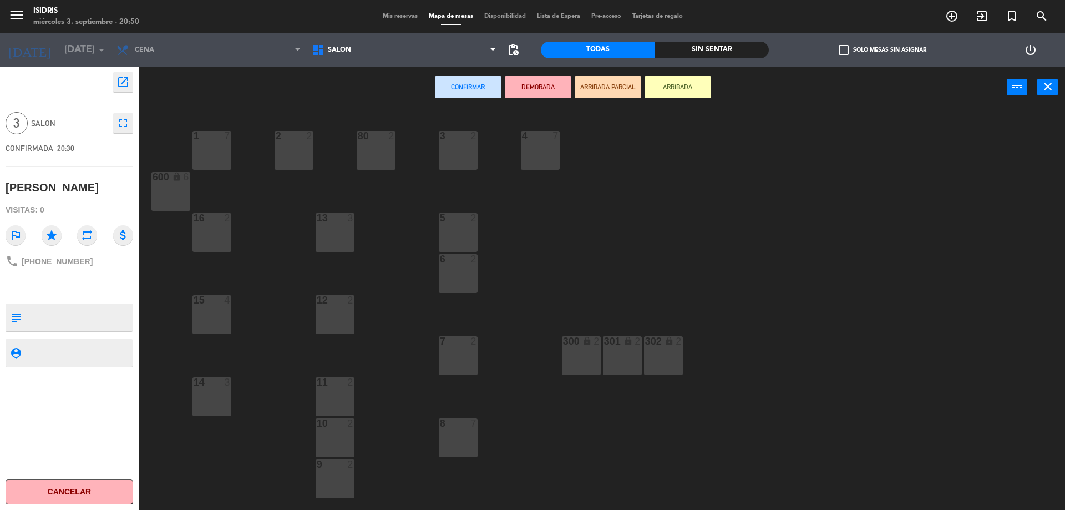
drag, startPoint x: 342, startPoint y: 466, endPoint x: 345, endPoint y: 443, distance: 23.1
click at [342, 465] on div at bounding box center [334, 464] width 18 height 10
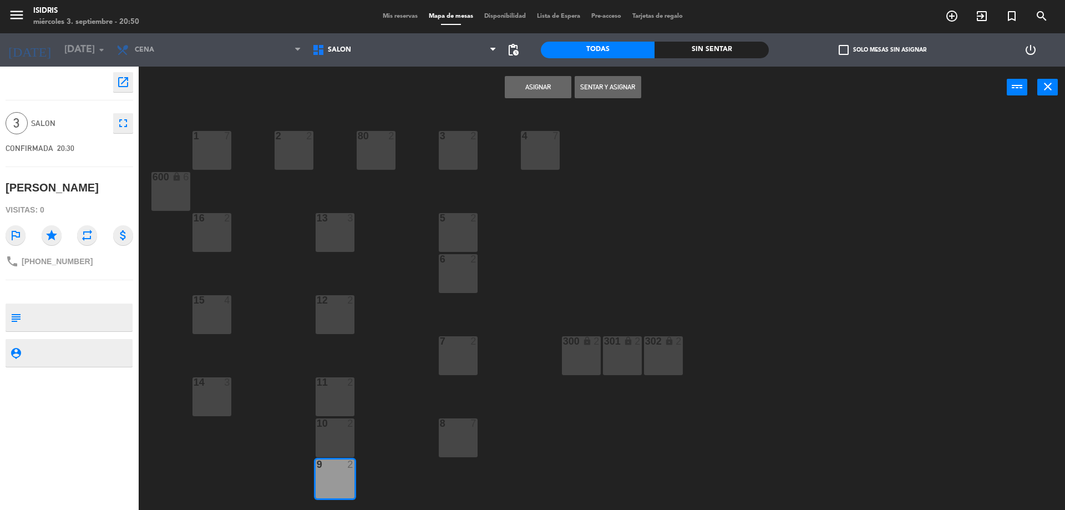
click at [346, 440] on div "10 2" at bounding box center [334, 437] width 39 height 39
click at [516, 95] on button "Asignar" at bounding box center [538, 87] width 67 height 22
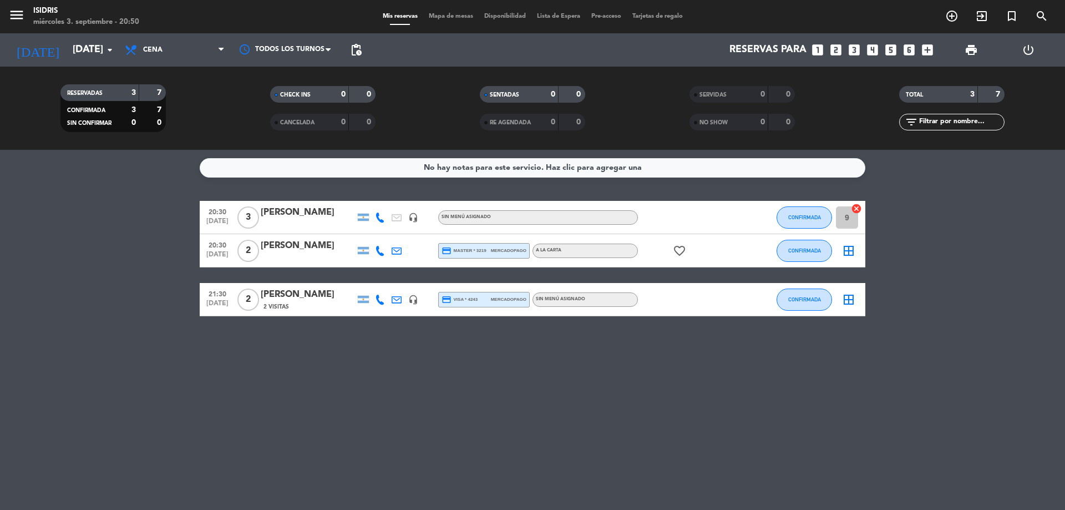
click at [850, 248] on icon "border_all" at bounding box center [848, 250] width 13 height 13
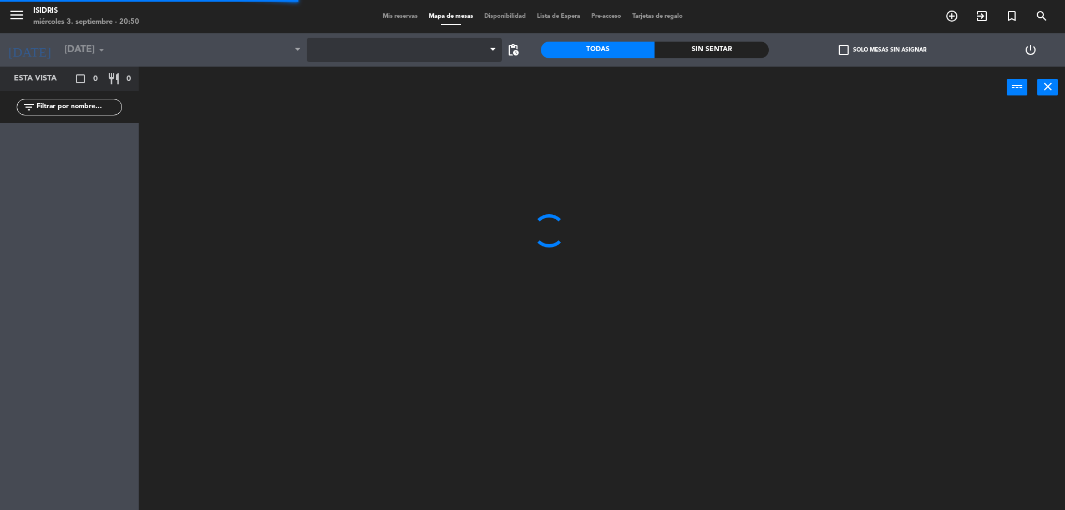
click at [378, 48] on span at bounding box center [405, 50] width 196 height 24
click at [369, 56] on span "CAVA" at bounding box center [405, 50] width 196 height 24
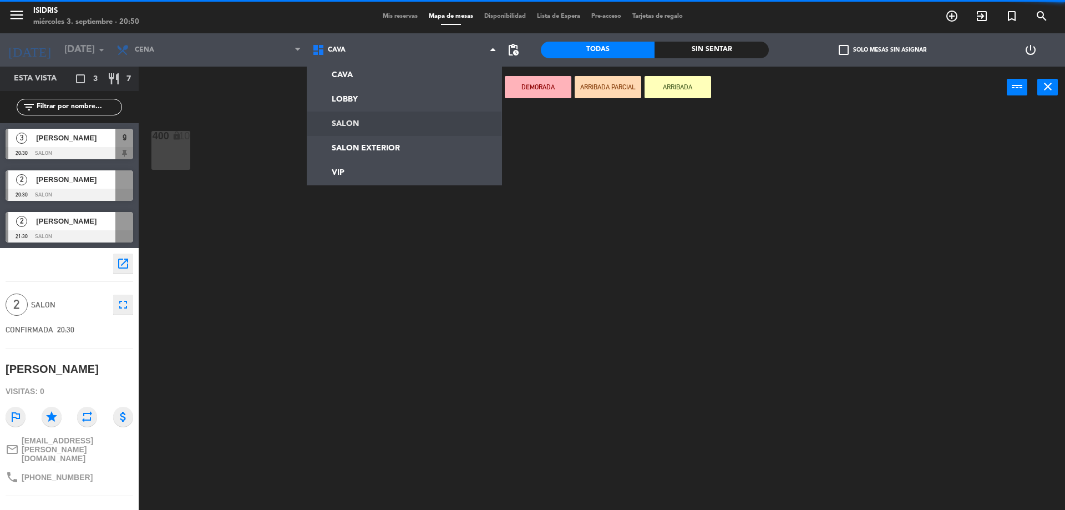
click at [359, 120] on ng-component "menu isidris [DATE] 3. septiembre - 20:50 Mis reservas Mapa de mesas Disponibil…" at bounding box center [532, 256] width 1065 height 512
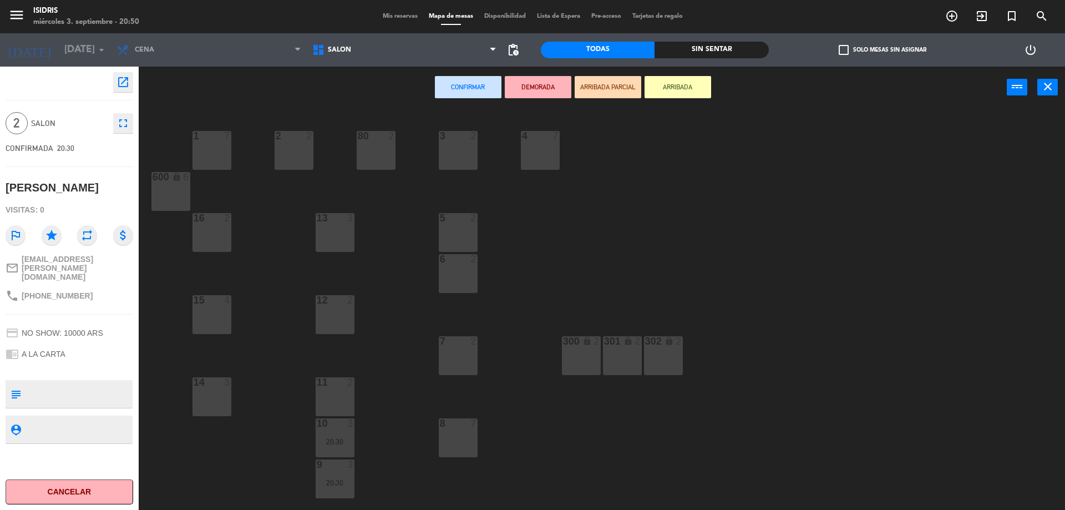
click at [472, 145] on div "3 2" at bounding box center [458, 150] width 39 height 39
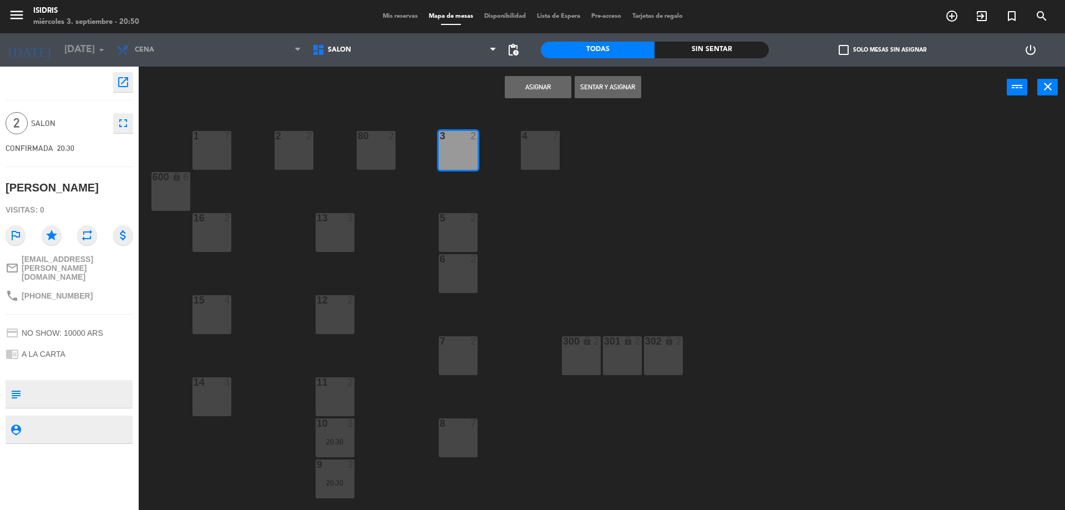
click at [537, 90] on button "Asignar" at bounding box center [538, 87] width 67 height 22
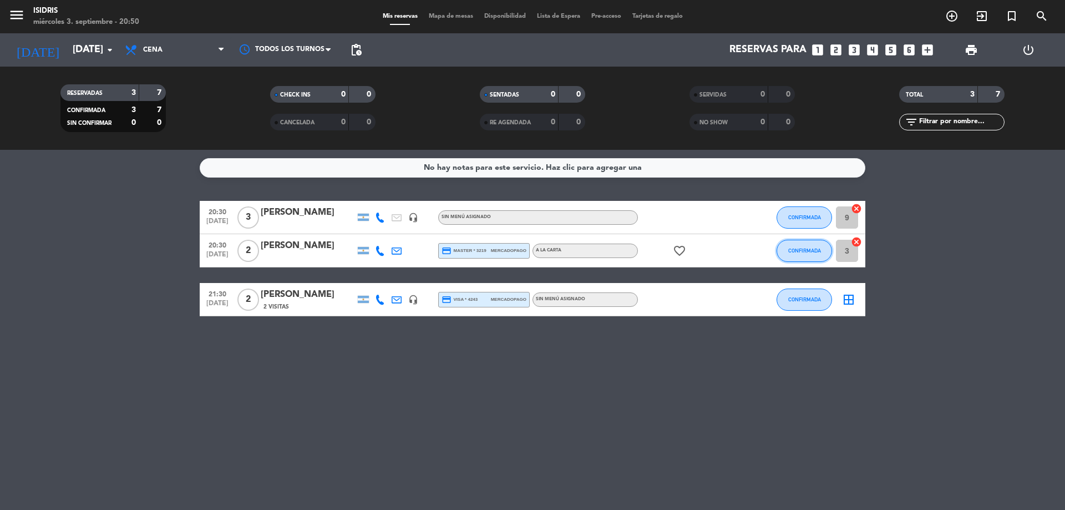
click at [796, 257] on button "CONFIRMADA" at bounding box center [803, 251] width 55 height 22
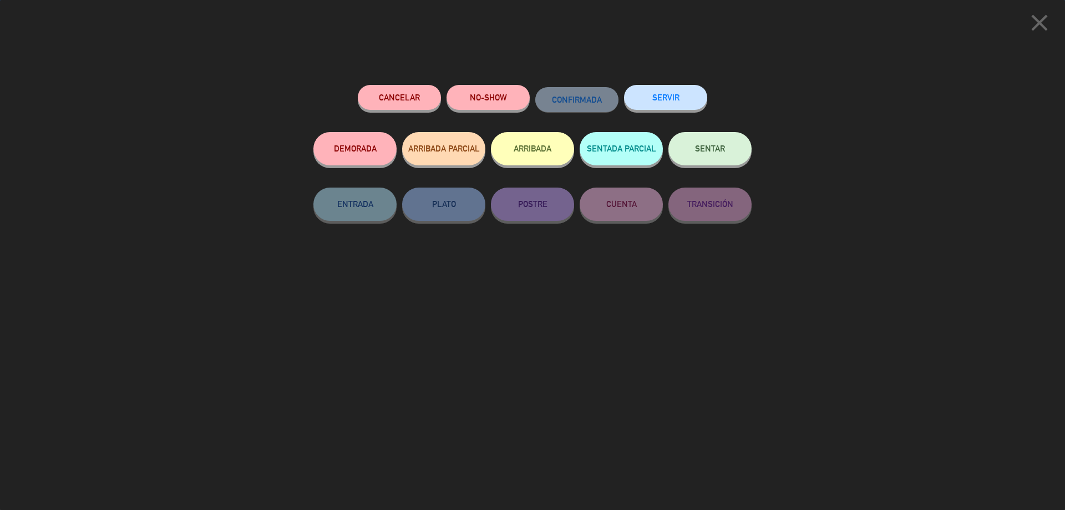
click at [671, 99] on button "SERVIR" at bounding box center [665, 97] width 83 height 25
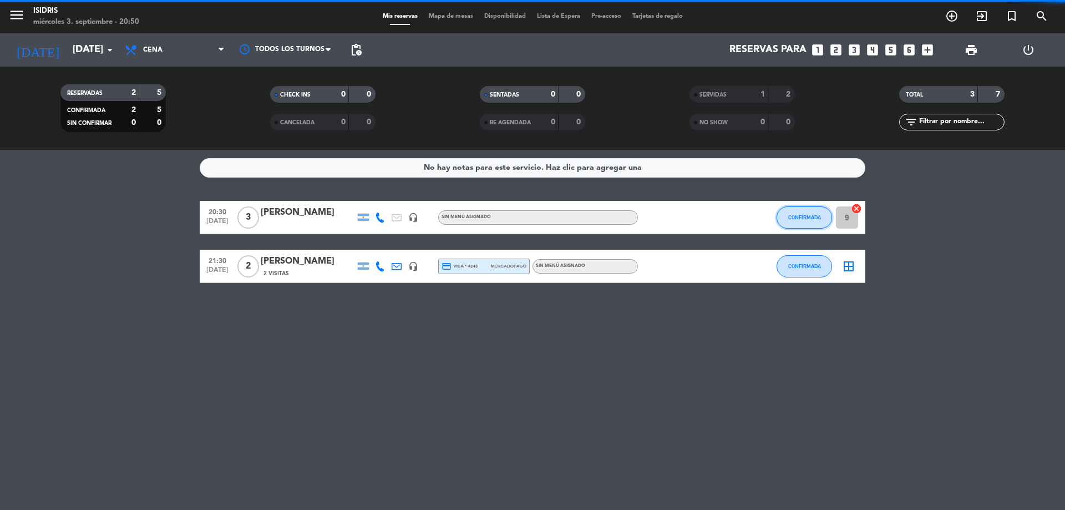
click at [802, 208] on button "CONFIRMADA" at bounding box center [803, 217] width 55 height 22
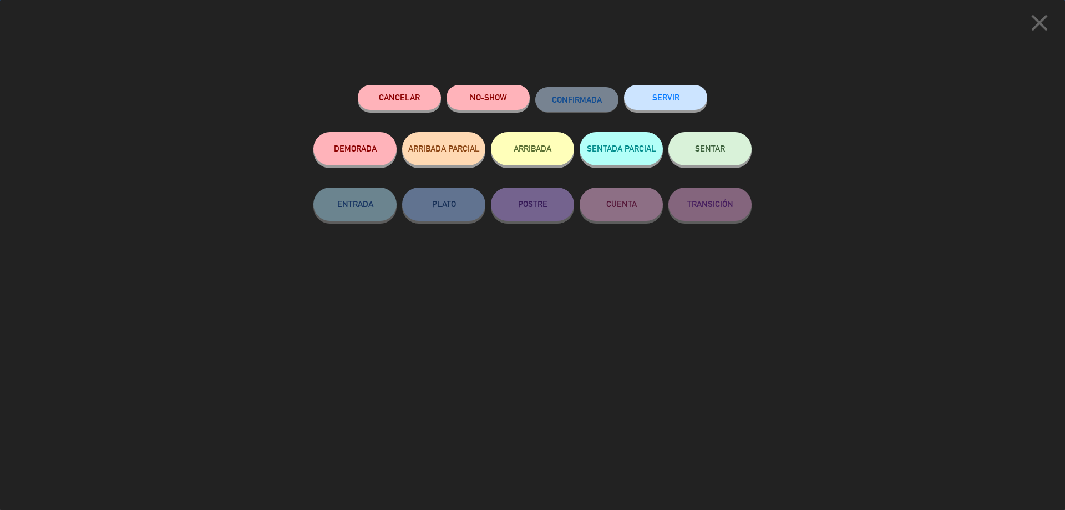
click at [667, 89] on button "SERVIR" at bounding box center [665, 97] width 83 height 25
